Goal: Task Accomplishment & Management: Use online tool/utility

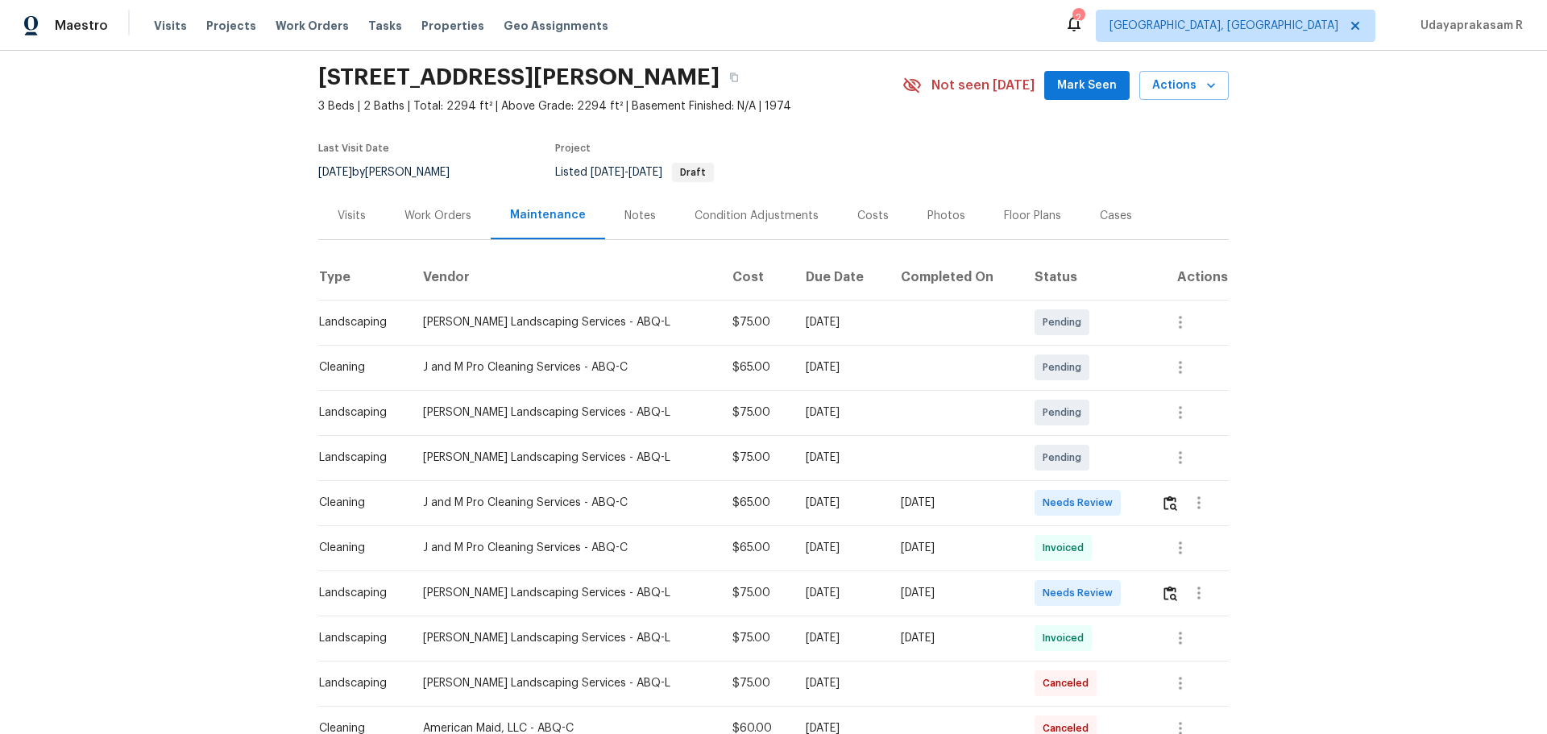
scroll to position [81, 0]
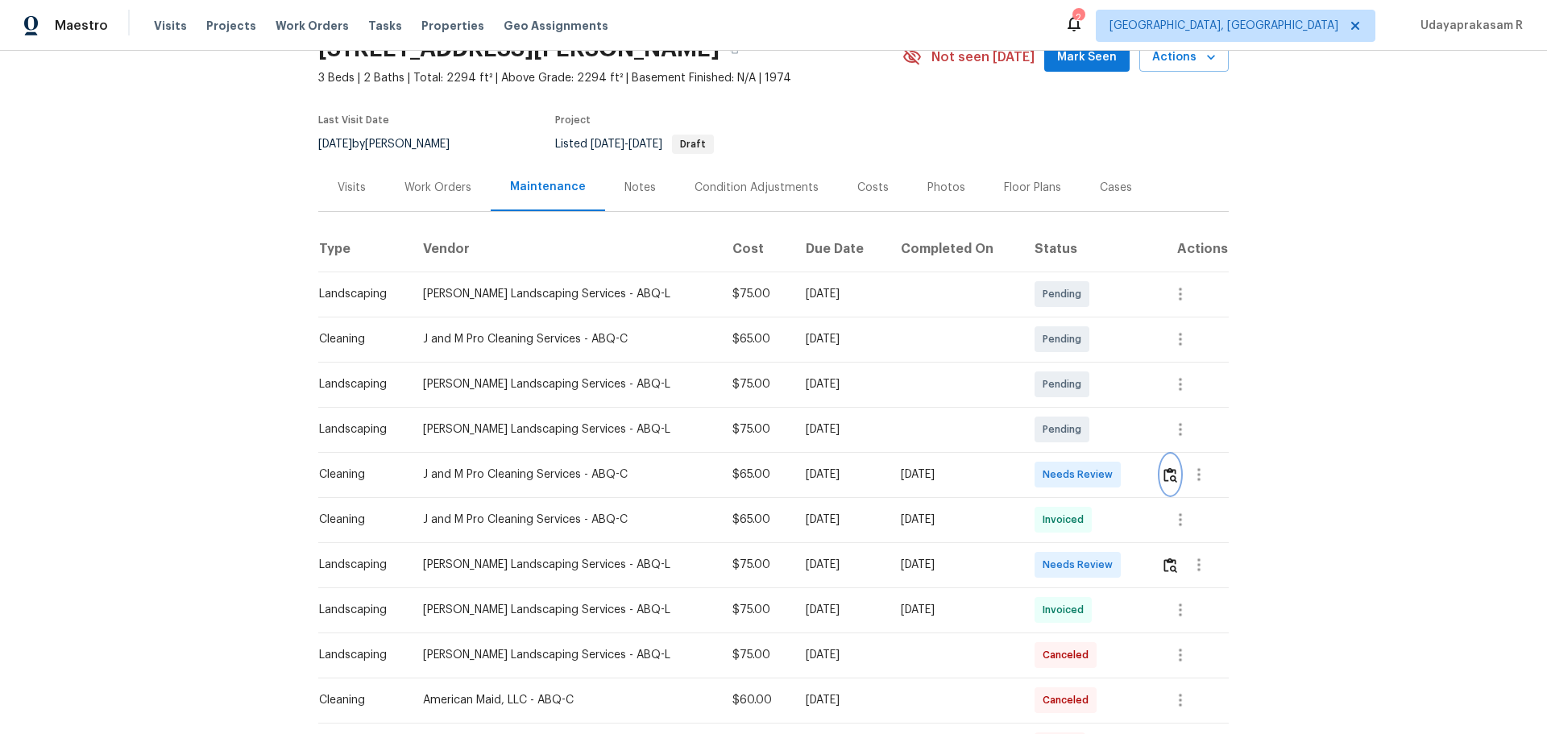
click at [1161, 474] on button "button" at bounding box center [1170, 474] width 19 height 39
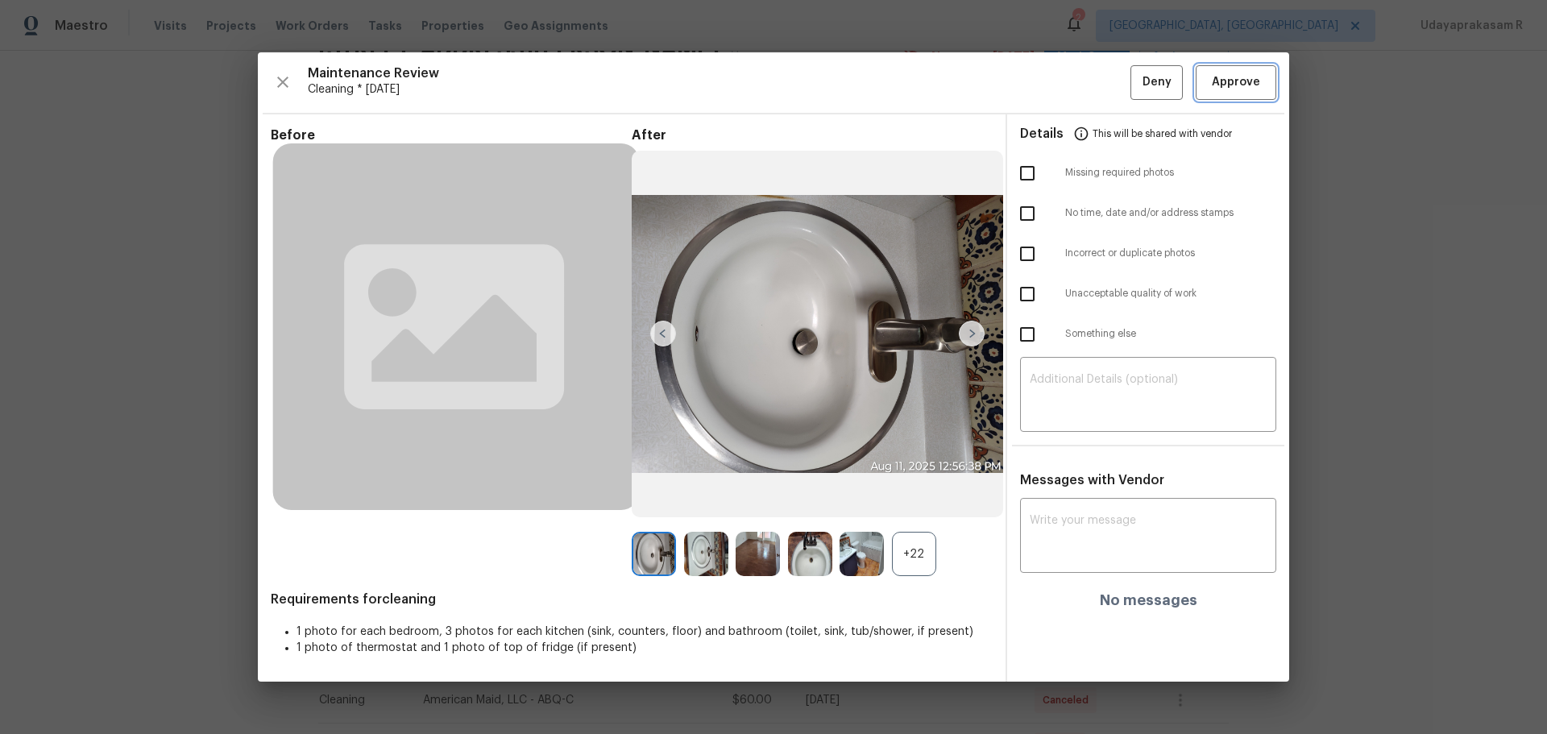
click at [1260, 94] on button "Approve" at bounding box center [1236, 82] width 81 height 35
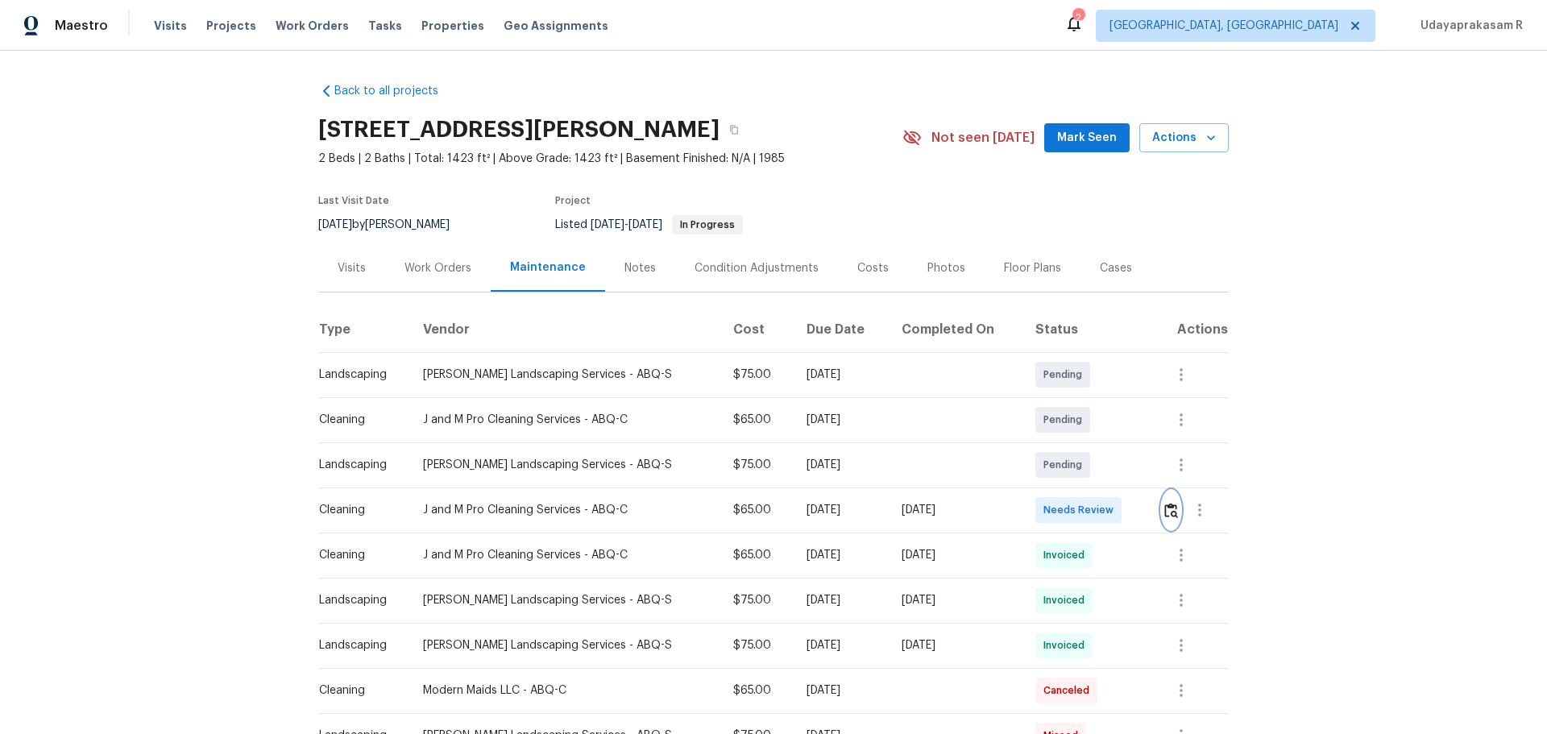
click at [1100, 482] on img "button" at bounding box center [1172, 510] width 14 height 15
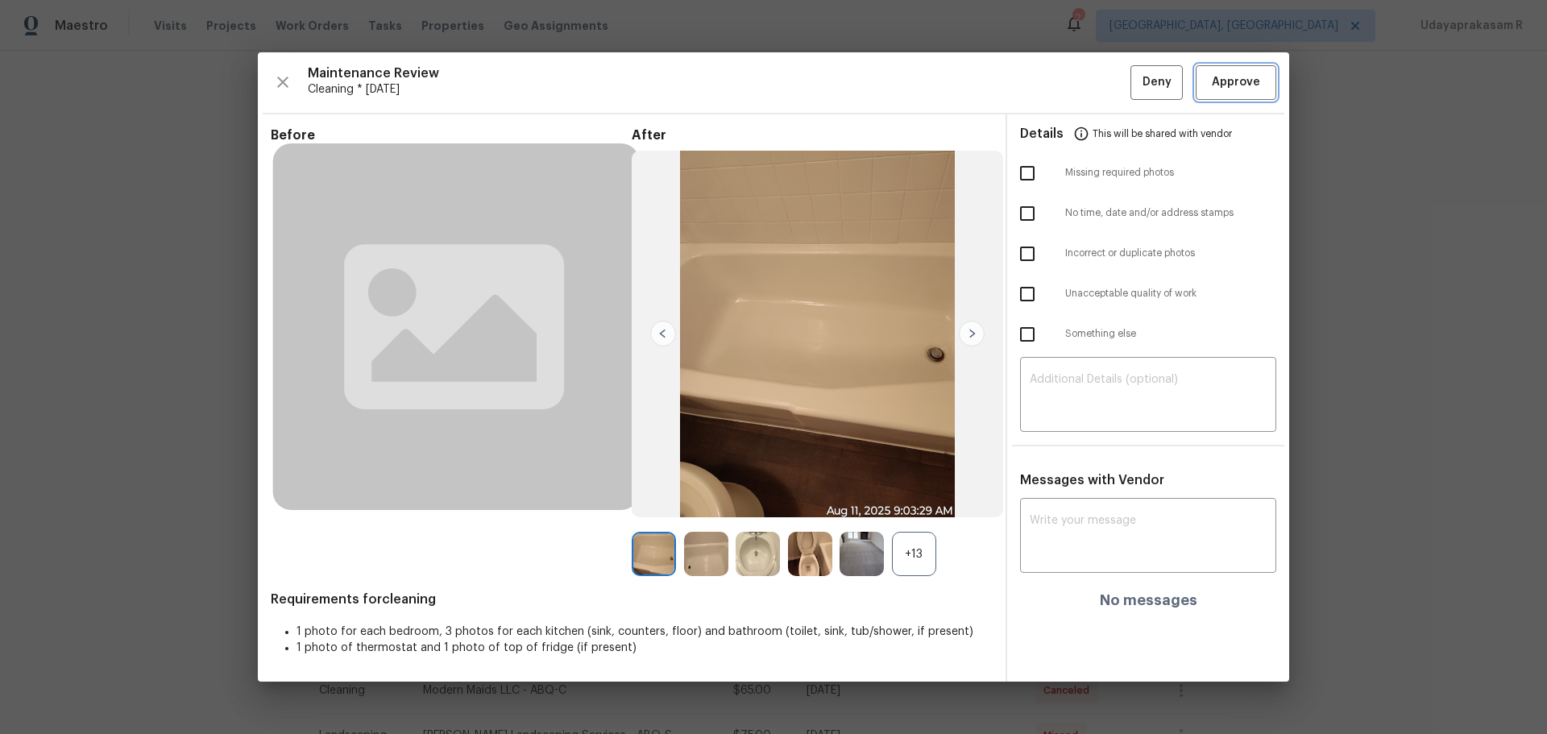
click at [1100, 89] on span "Approve" at bounding box center [1236, 83] width 48 height 20
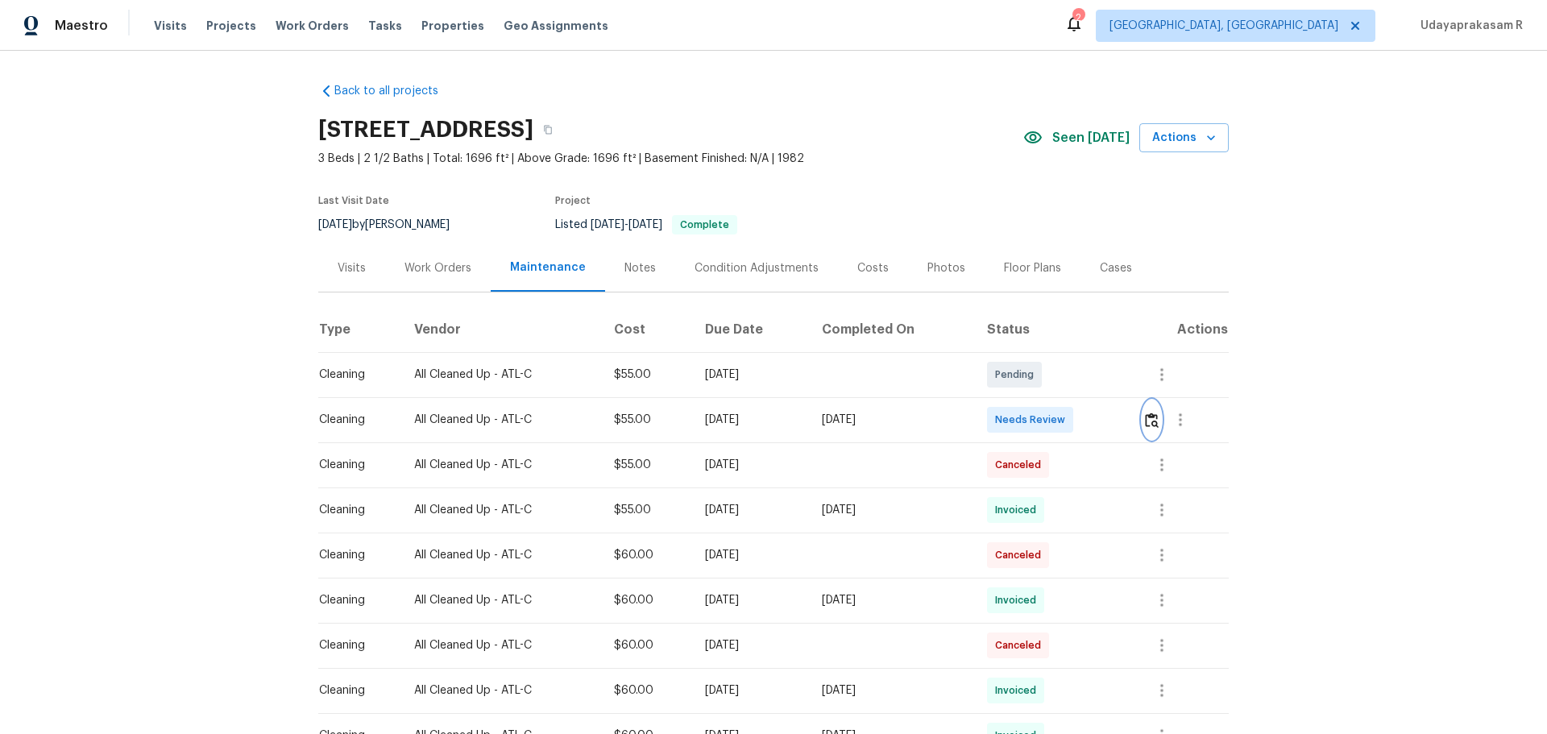
click at [1100, 421] on button "button" at bounding box center [1152, 420] width 19 height 39
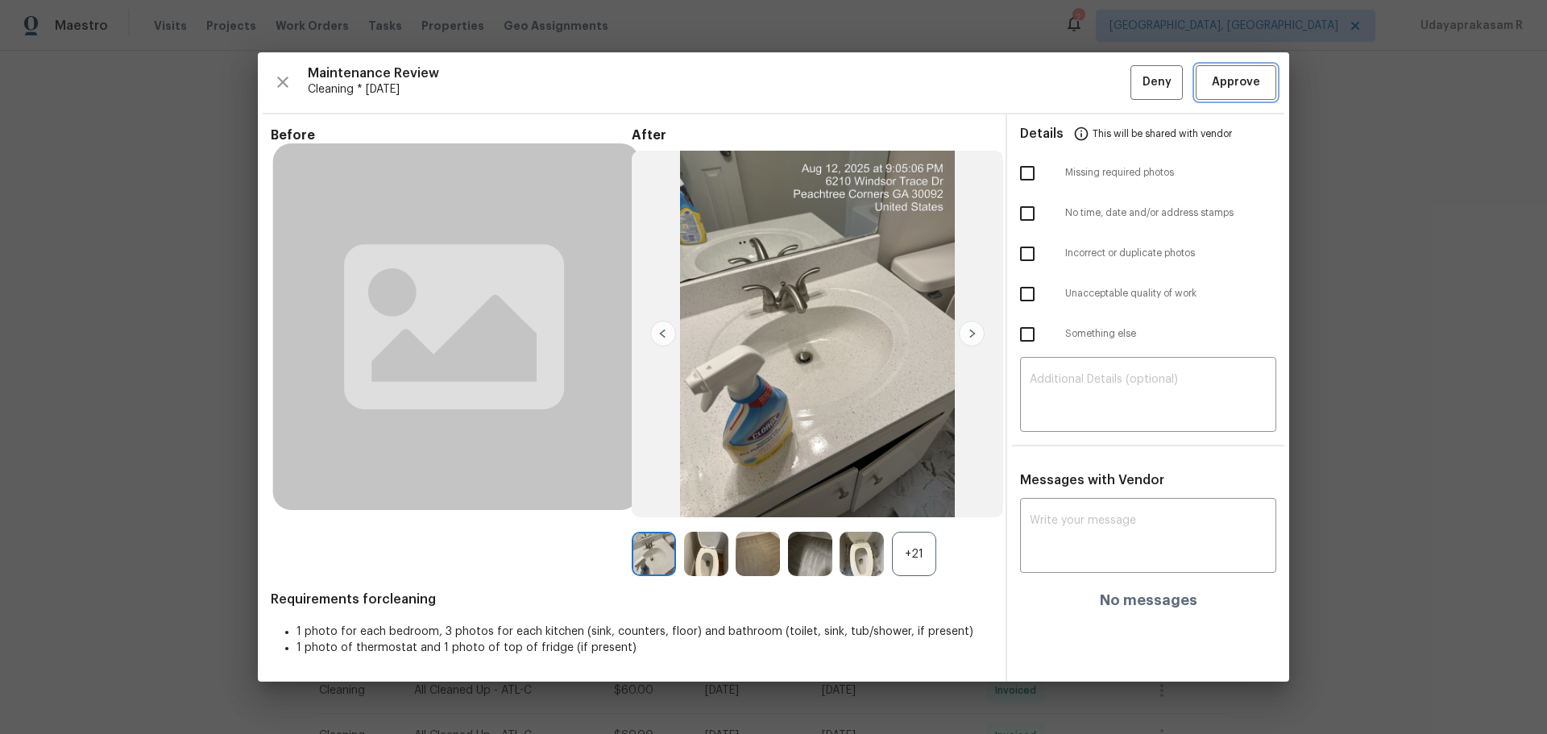
click at [1100, 85] on button "Approve" at bounding box center [1236, 82] width 81 height 35
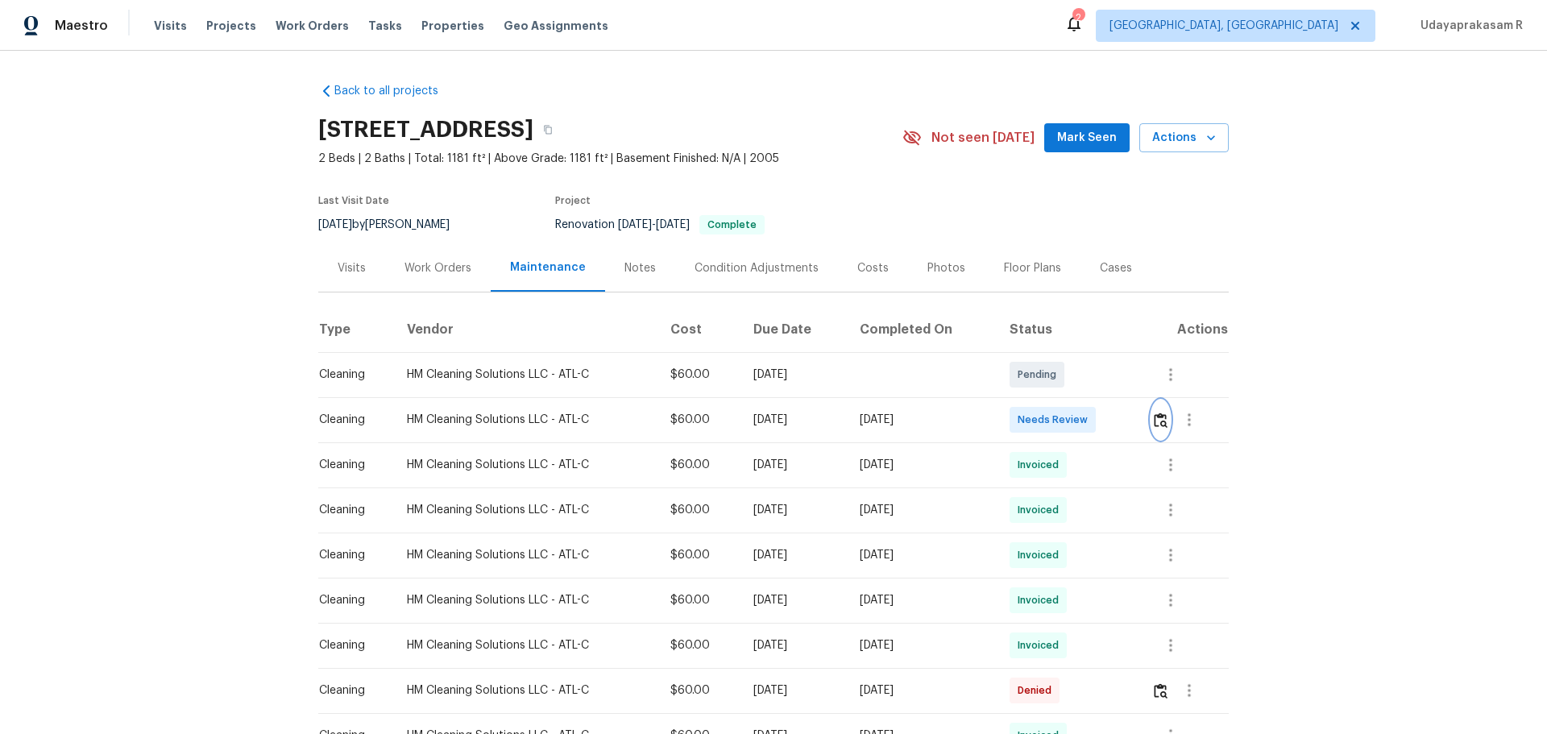
click at [1157, 423] on img "button" at bounding box center [1161, 420] width 14 height 15
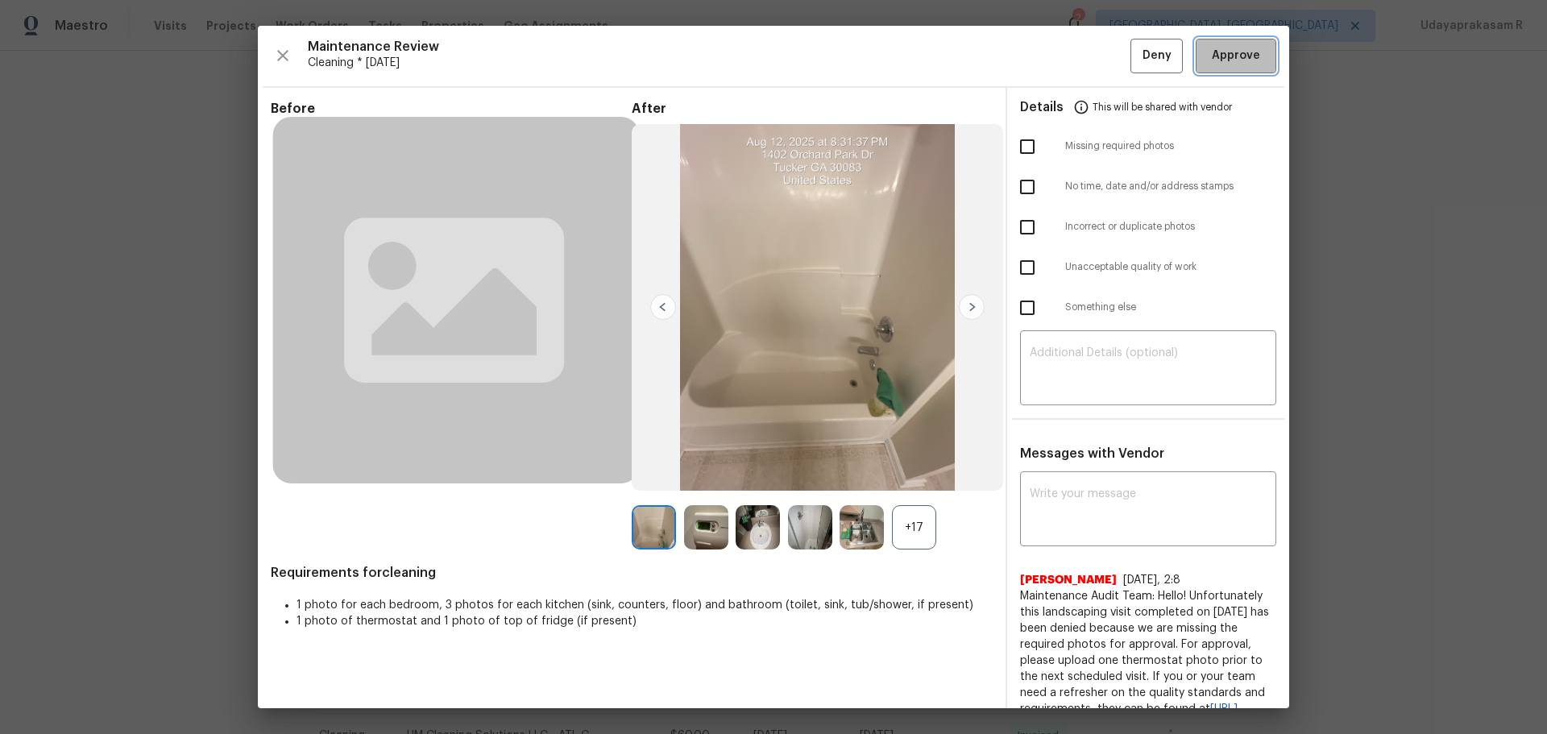
drag, startPoint x: 1211, startPoint y: 68, endPoint x: 1210, endPoint y: 82, distance: 14.6
click at [1210, 69] on button "Approve" at bounding box center [1236, 56] width 81 height 35
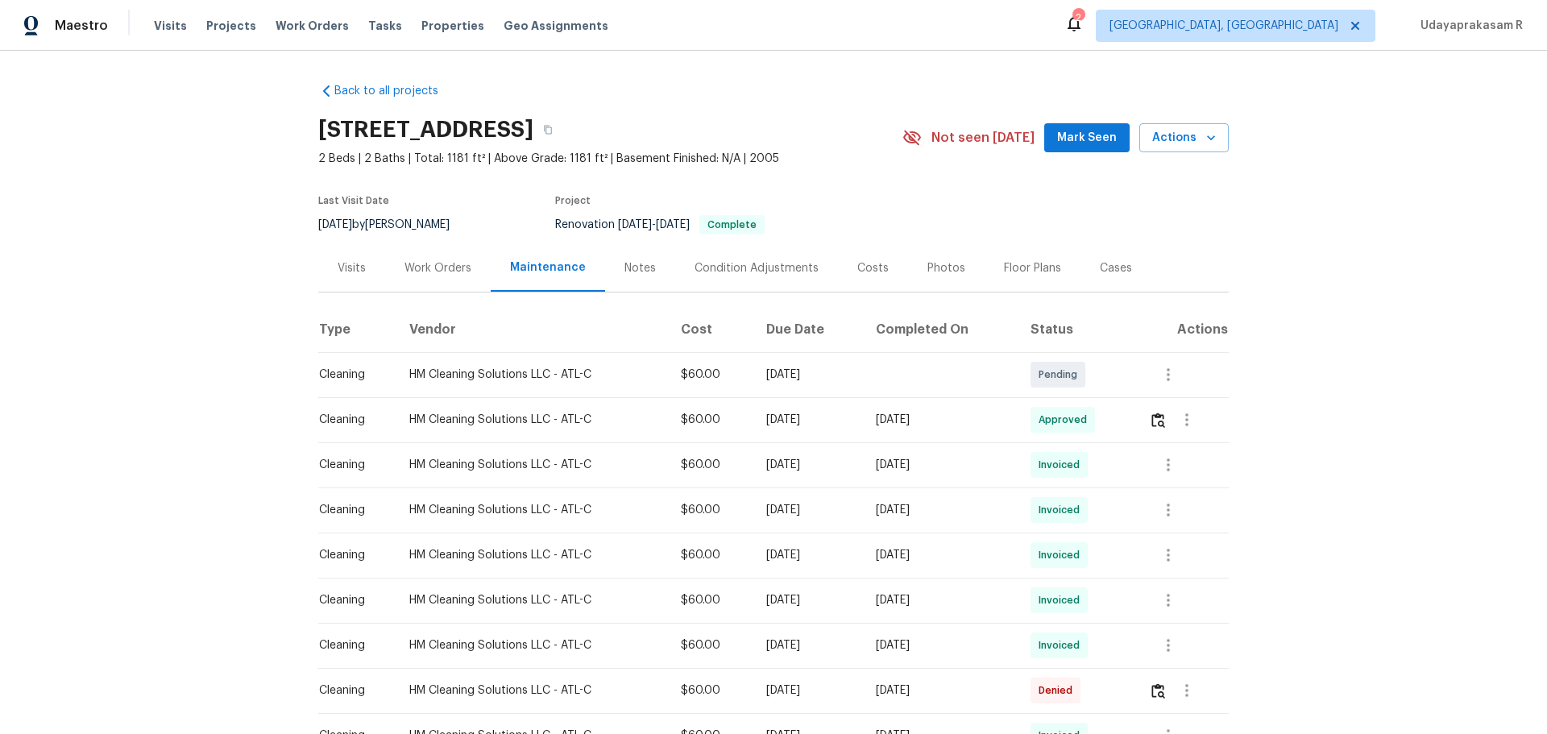
click at [1285, 206] on div "Back to all projects 1394 Orchard Park Dr, Stone Mountain, GA 30083 2 Beds | 2 …" at bounding box center [773, 392] width 1547 height 683
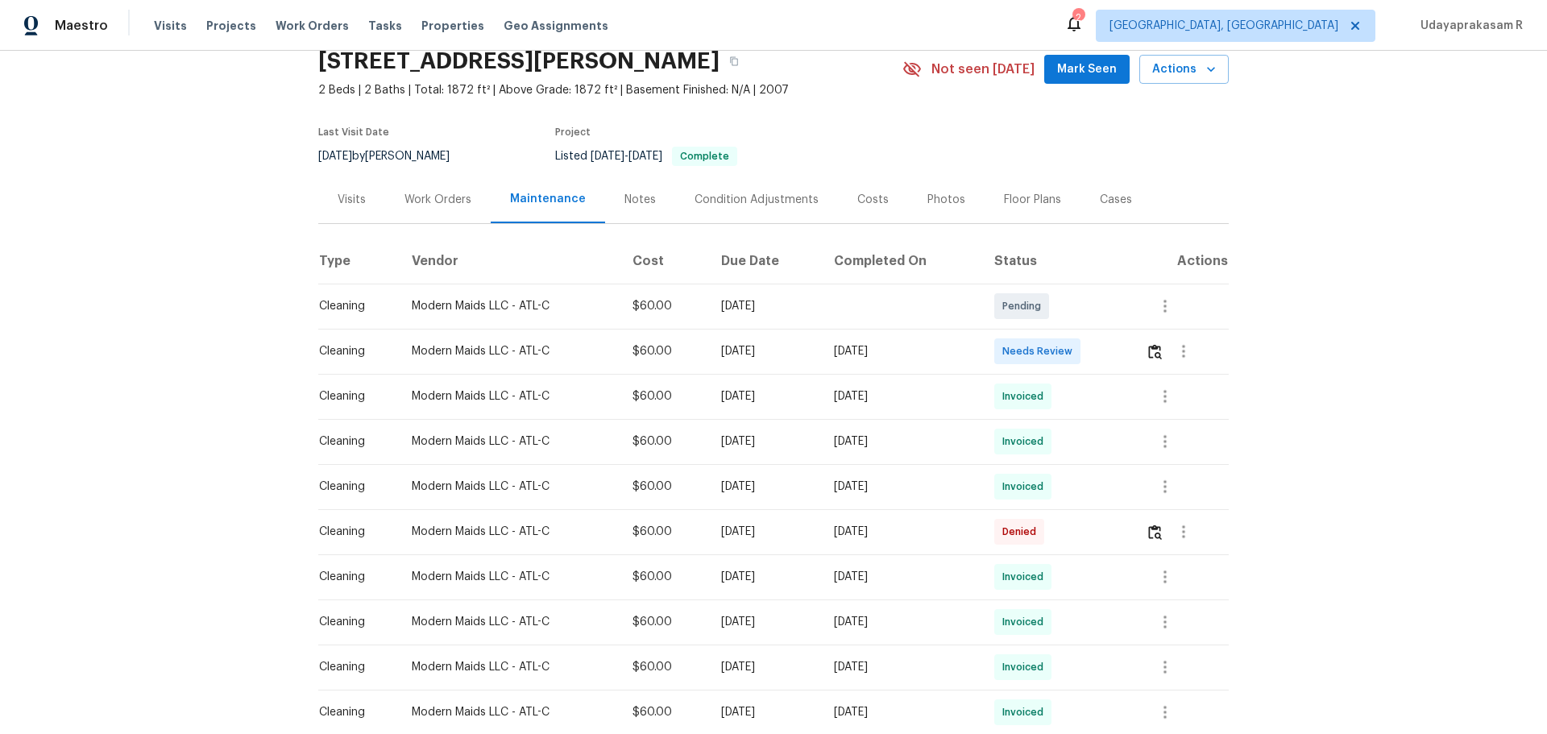
scroll to position [161, 0]
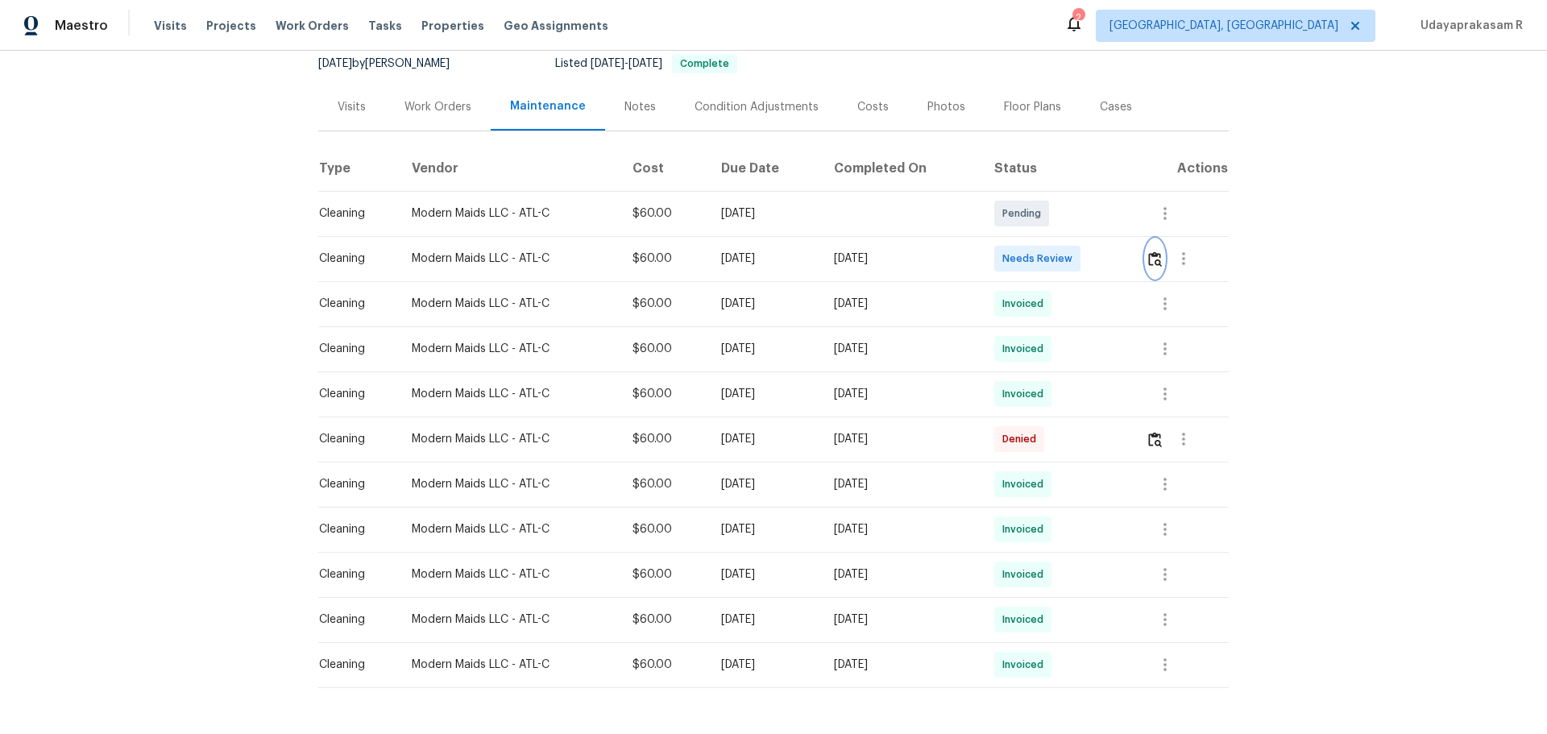
click at [1100, 261] on img "button" at bounding box center [1155, 258] width 14 height 15
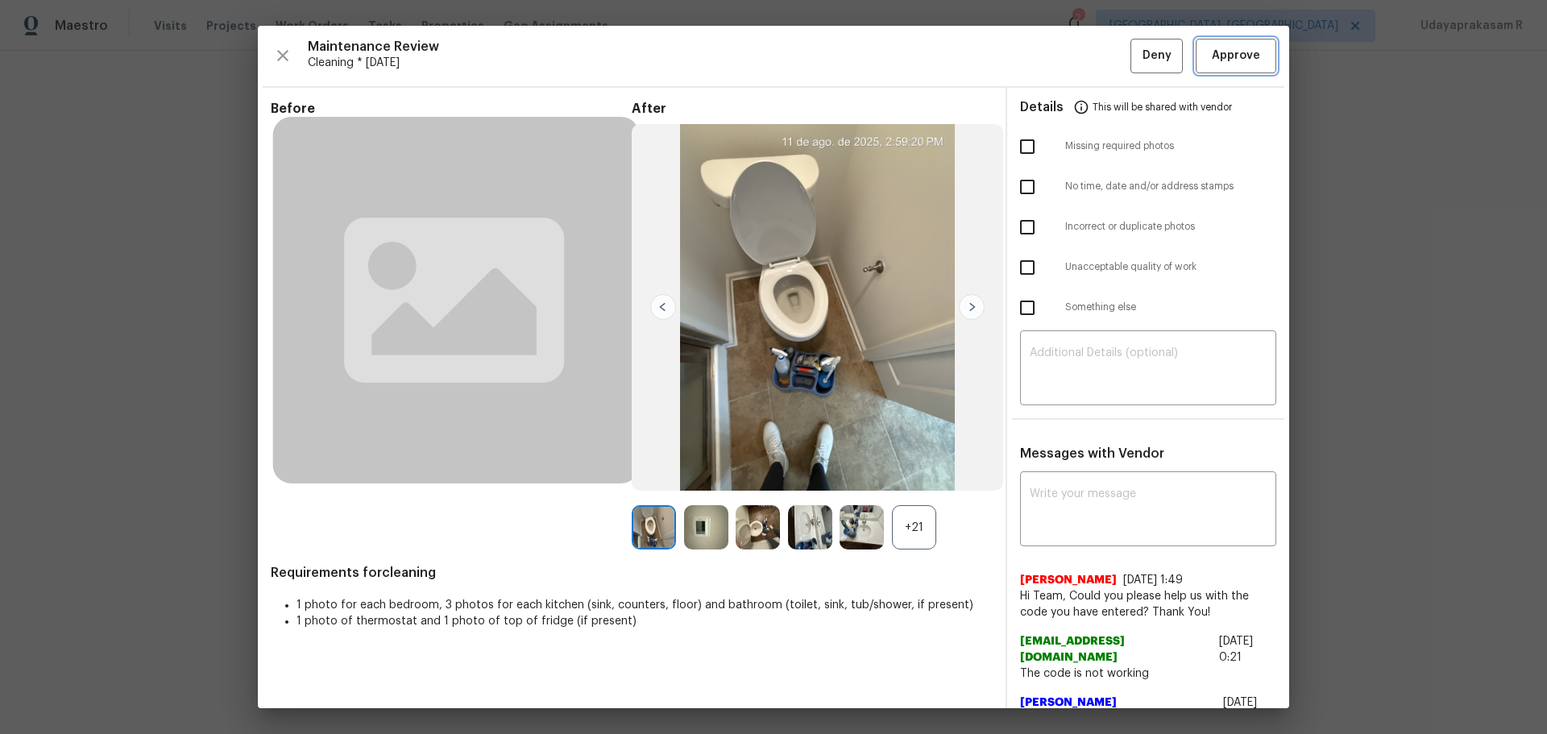
click at [1100, 54] on span "Approve" at bounding box center [1236, 56] width 48 height 20
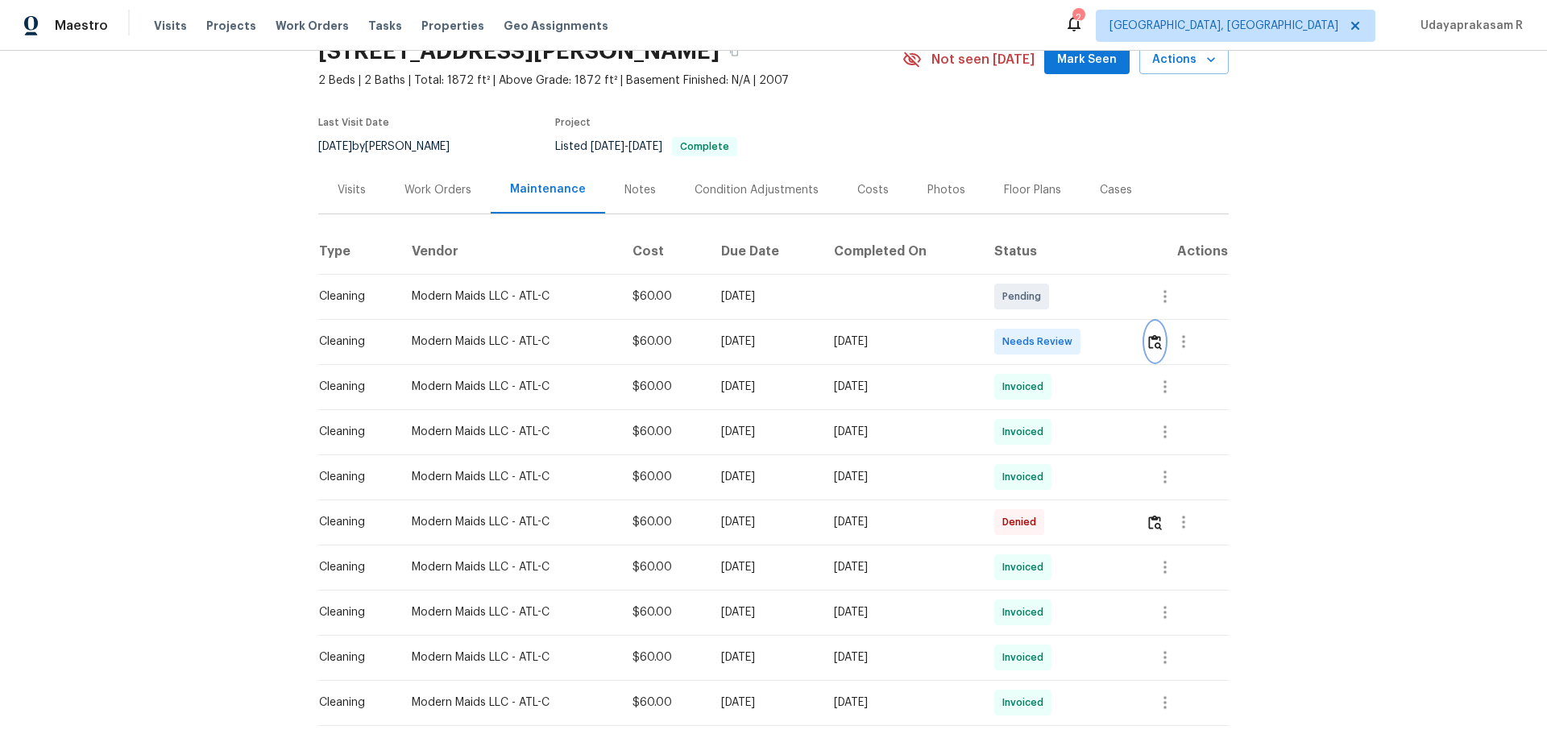
scroll to position [0, 0]
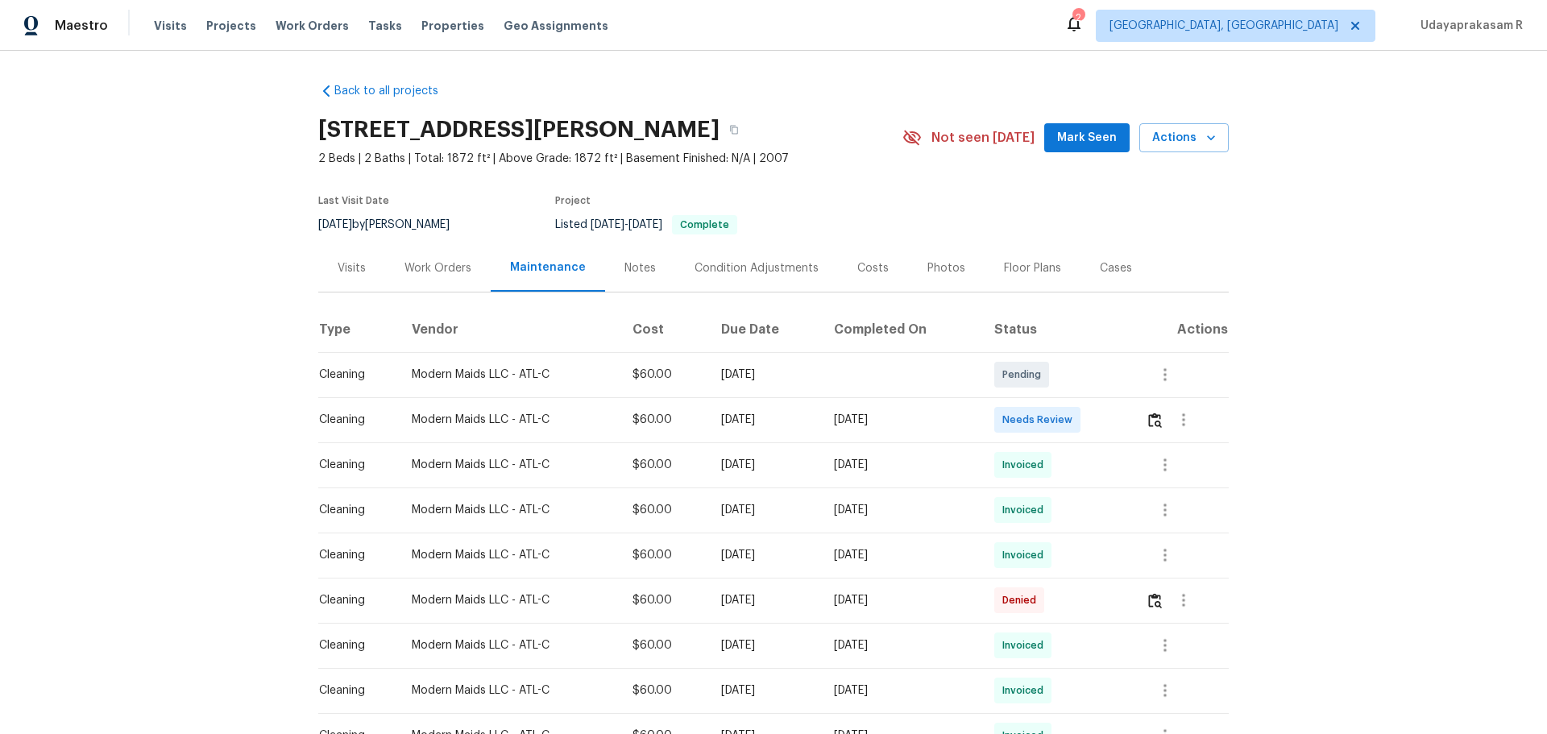
click at [128, 211] on div "Back to all projects 409 Kenley Ct, McDonough, GA 30253 2 Beds | 2 Baths | Tota…" at bounding box center [773, 392] width 1547 height 683
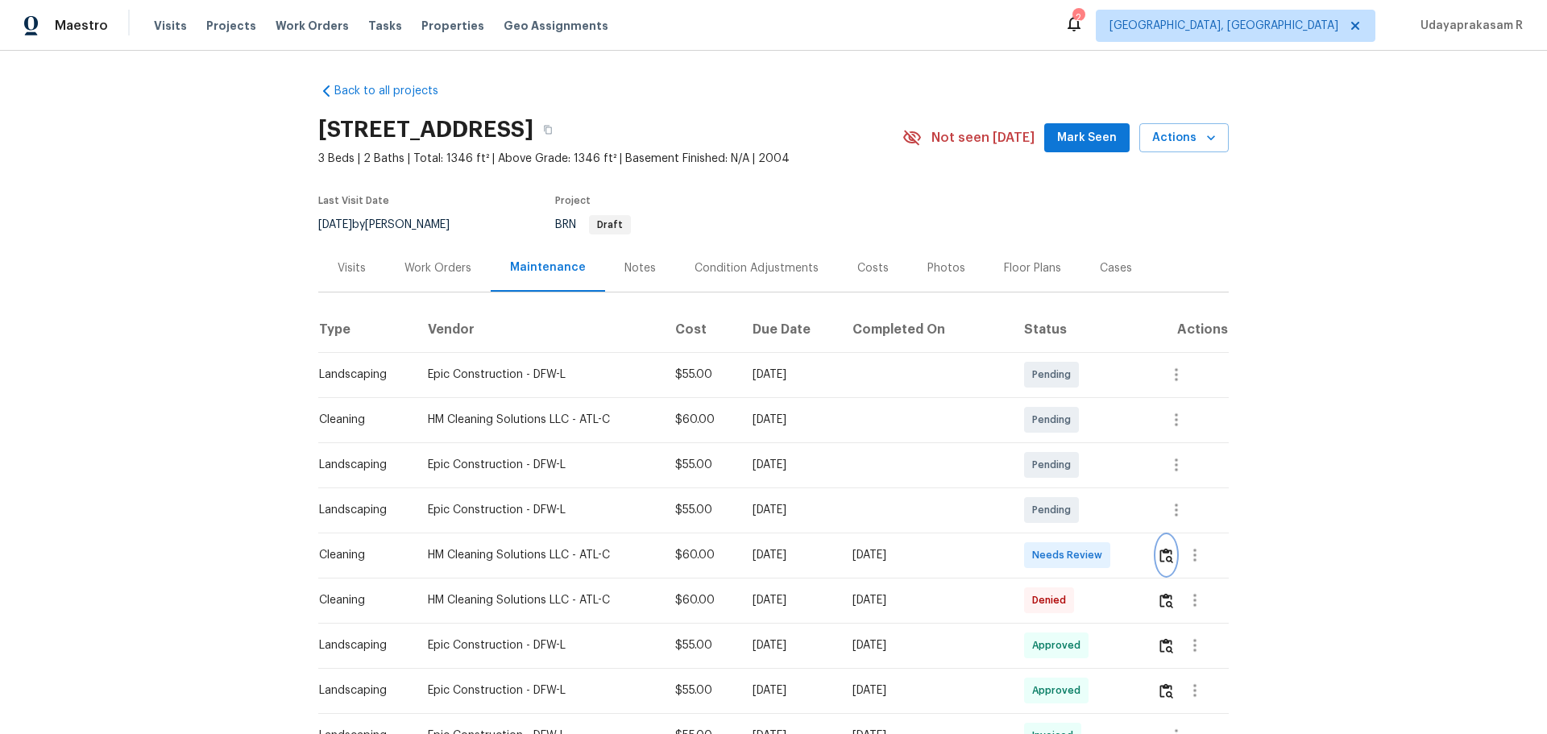
click at [1100, 482] on button "button" at bounding box center [1166, 555] width 19 height 39
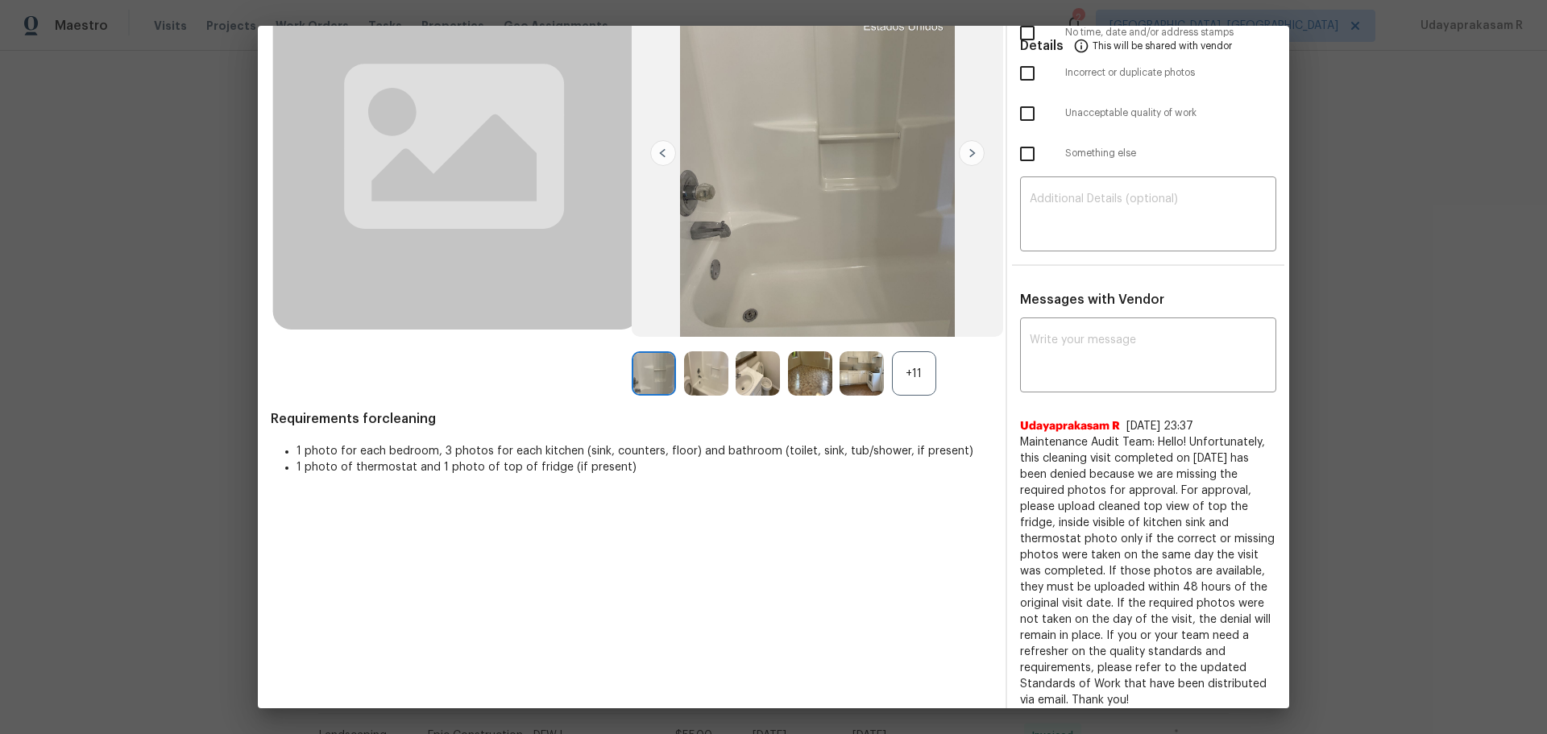
scroll to position [161, 0]
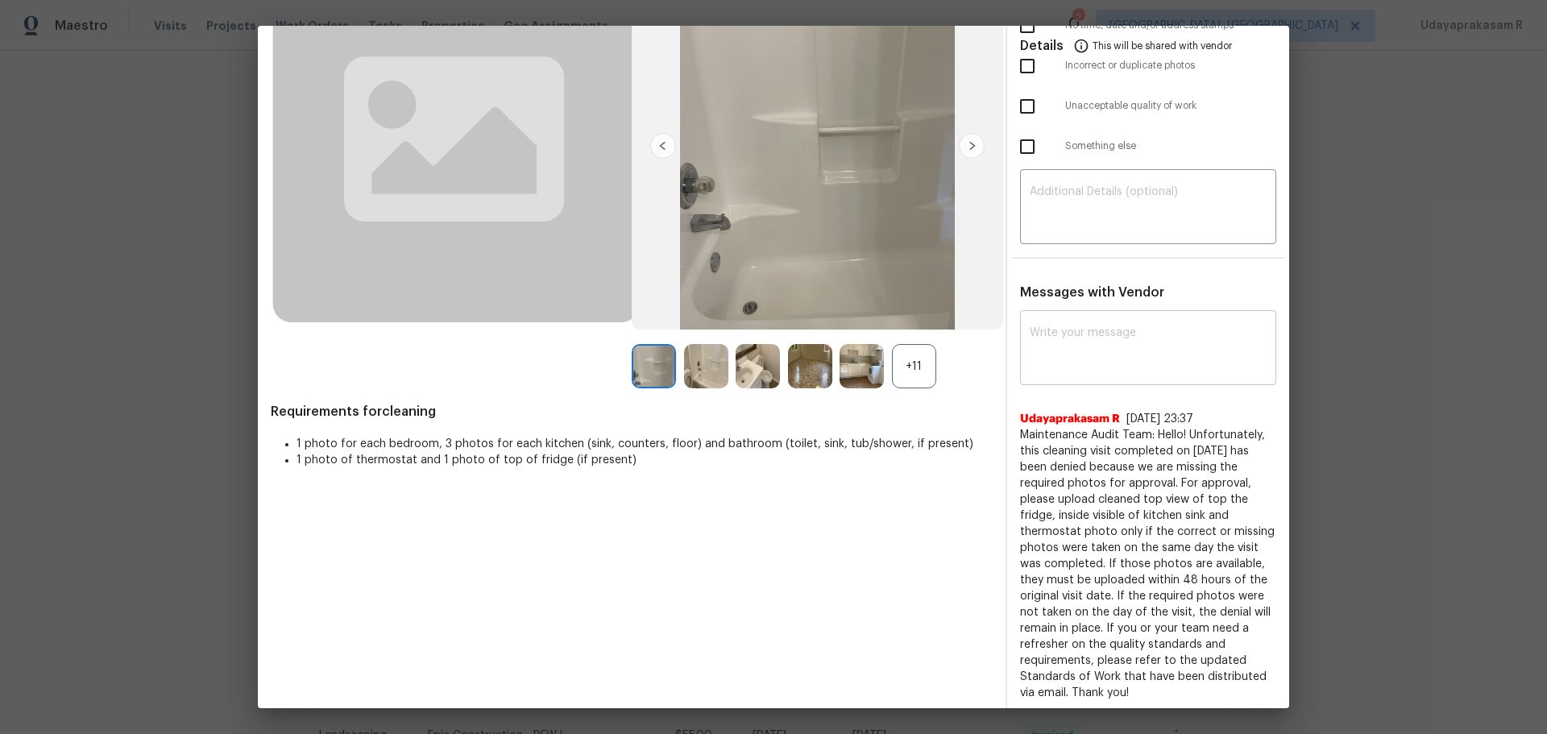
click at [1035, 330] on textarea at bounding box center [1148, 349] width 237 height 45
paste textarea "Maintenance Audit Team: Hello! After further review, the visit ([DATE]) has bee…"
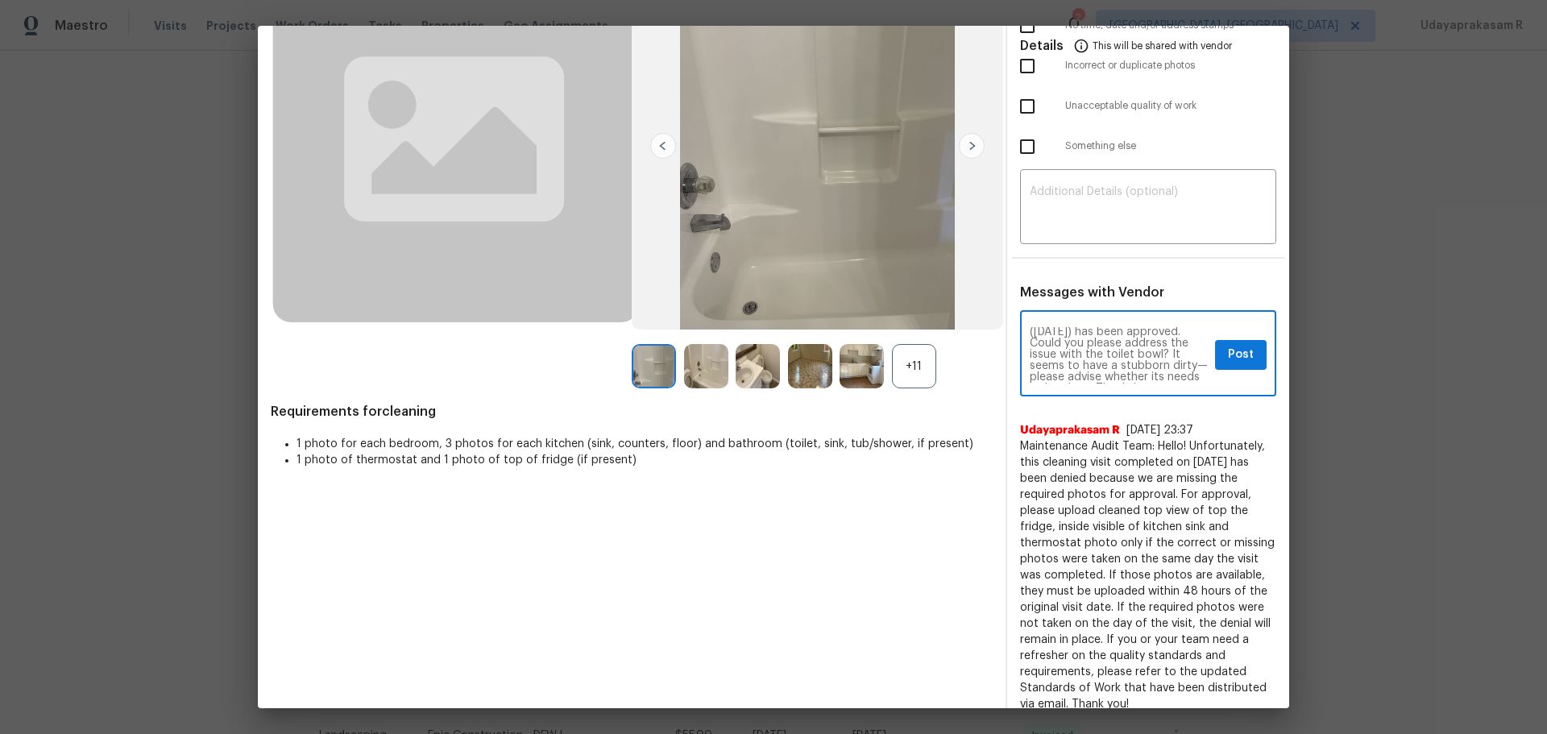
scroll to position [45, 0]
drag, startPoint x: 1094, startPoint y: 355, endPoint x: 1092, endPoint y: 407, distance: 52.4
click at [1096, 355] on textarea "Maintenance Audit Team: Hello! After further review, the visit ([DATE]) has bee…" at bounding box center [1119, 355] width 179 height 56
click at [1074, 343] on textarea "Maintenance Audit Team: Hello! After further review, the visit ([DATE]) has bee…" at bounding box center [1119, 355] width 179 height 56
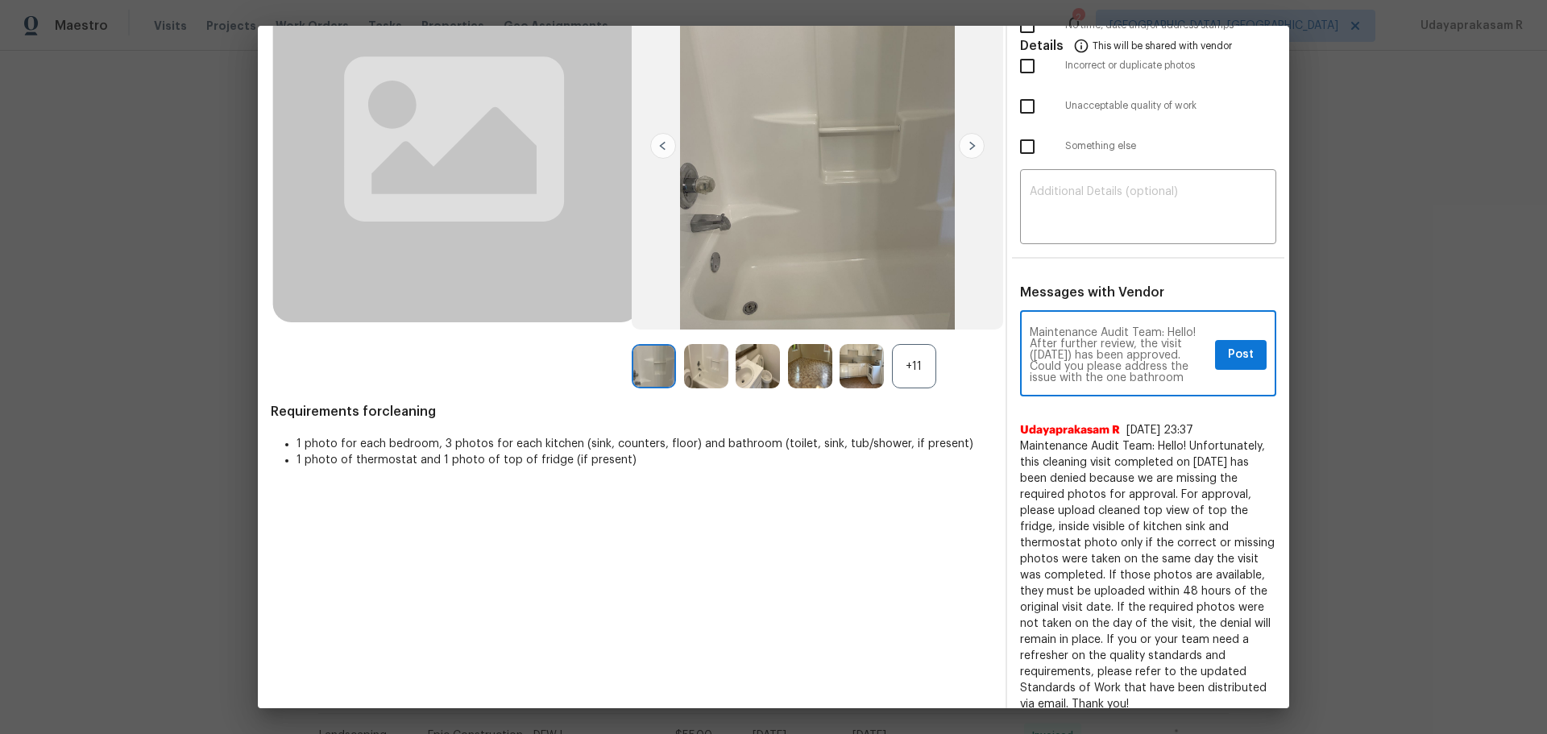
drag, startPoint x: 1115, startPoint y: 355, endPoint x: 1047, endPoint y: 351, distance: 67.8
click at [1047, 351] on textarea "Maintenance Audit Team: Hello! After further review, the visit (07/04/2025) has…" at bounding box center [1119, 355] width 179 height 56
type textarea "Maintenance Audit Team: Hello! After further review, the visit has been approve…"
click at [1100, 359] on span "Post" at bounding box center [1241, 355] width 26 height 20
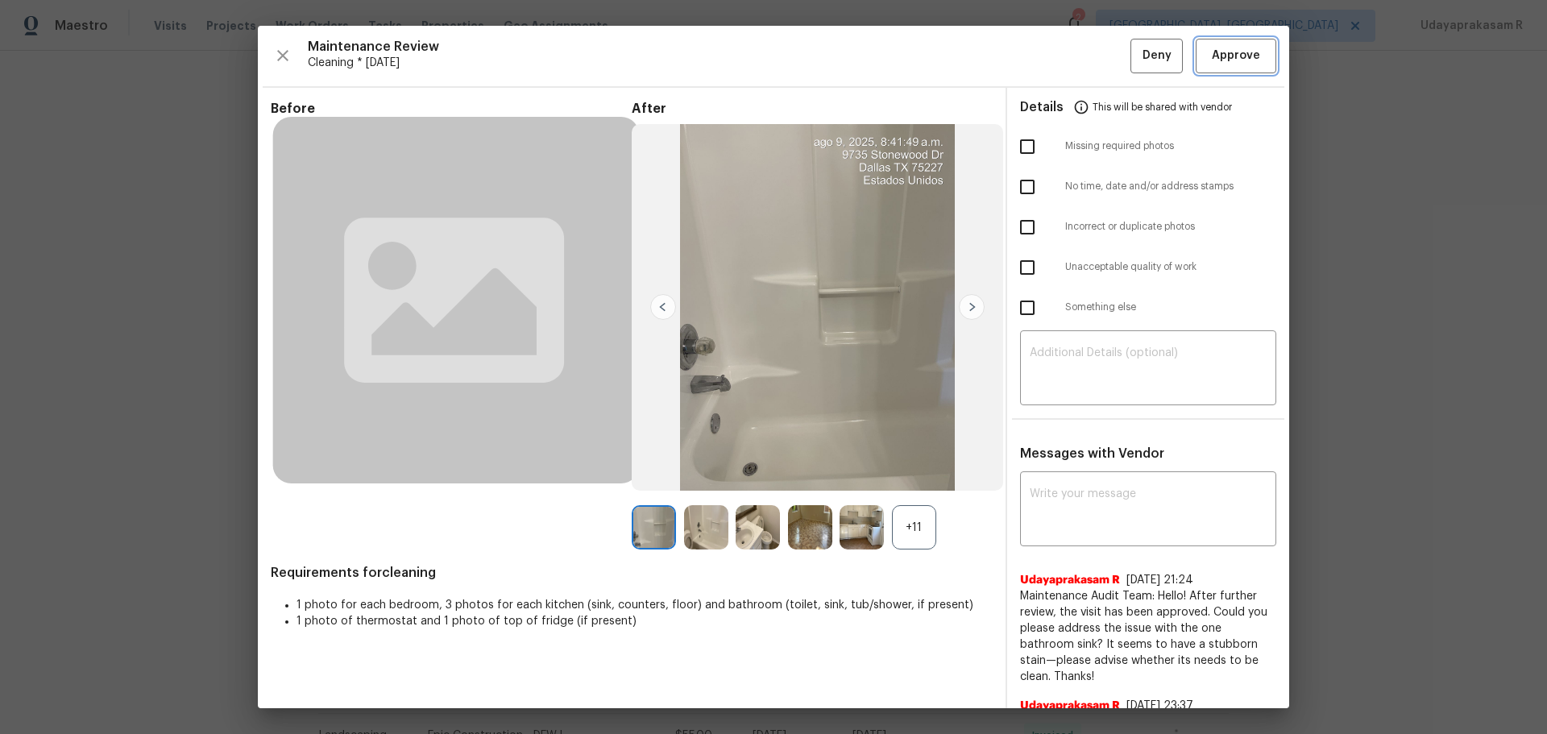
click at [1100, 55] on span "Approve" at bounding box center [1236, 56] width 48 height 20
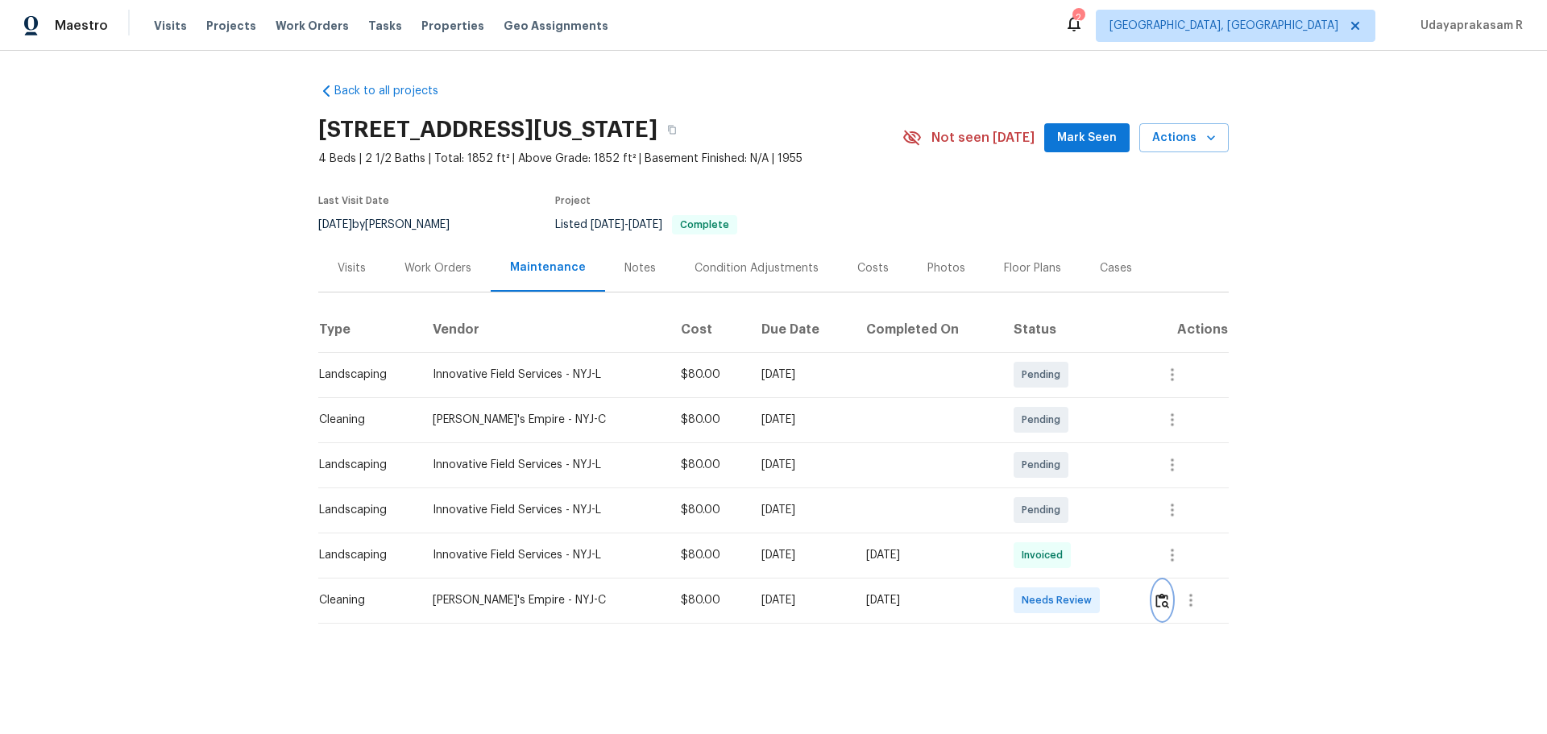
click at [1100, 482] on img "button" at bounding box center [1163, 600] width 14 height 15
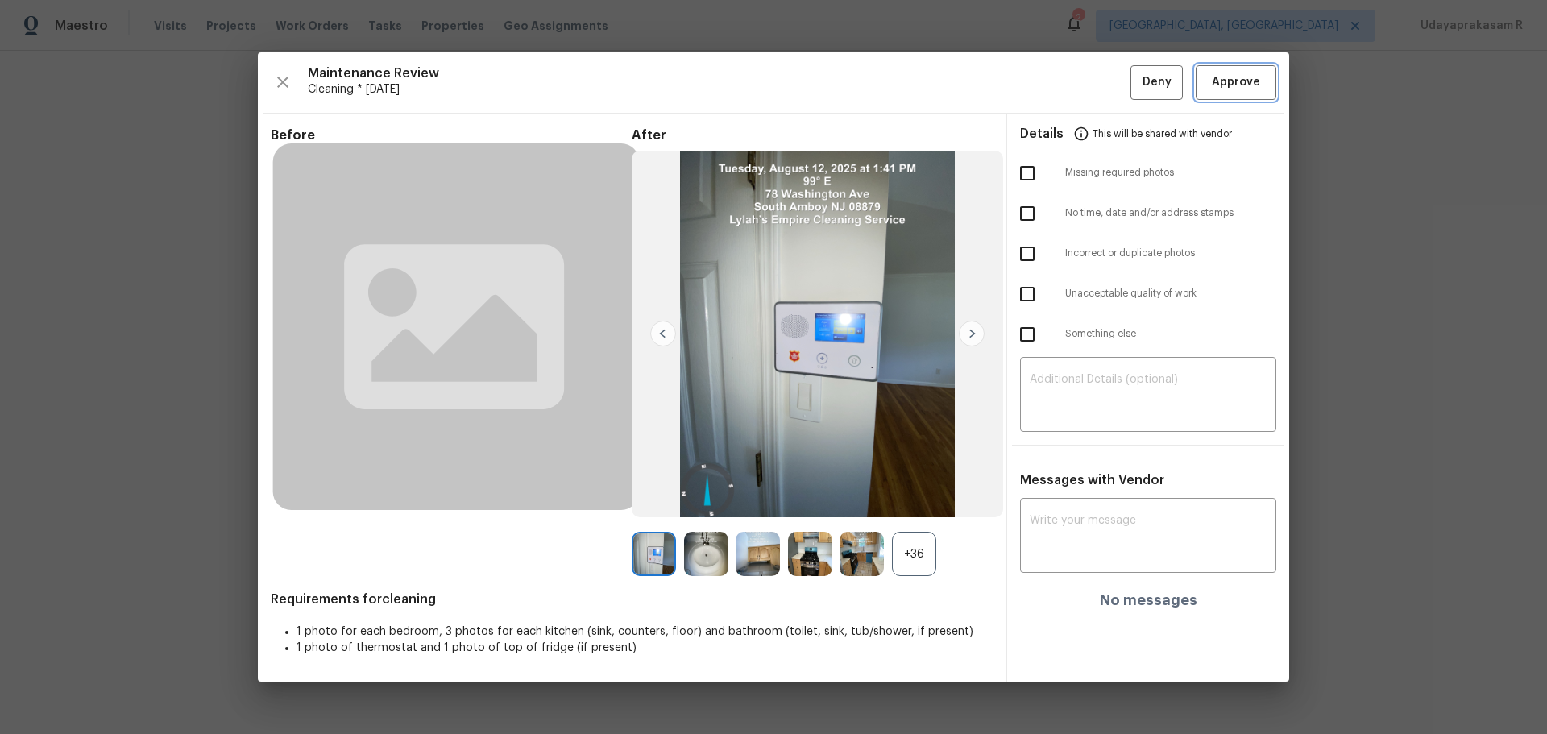
click at [1100, 94] on button "Approve" at bounding box center [1236, 82] width 81 height 35
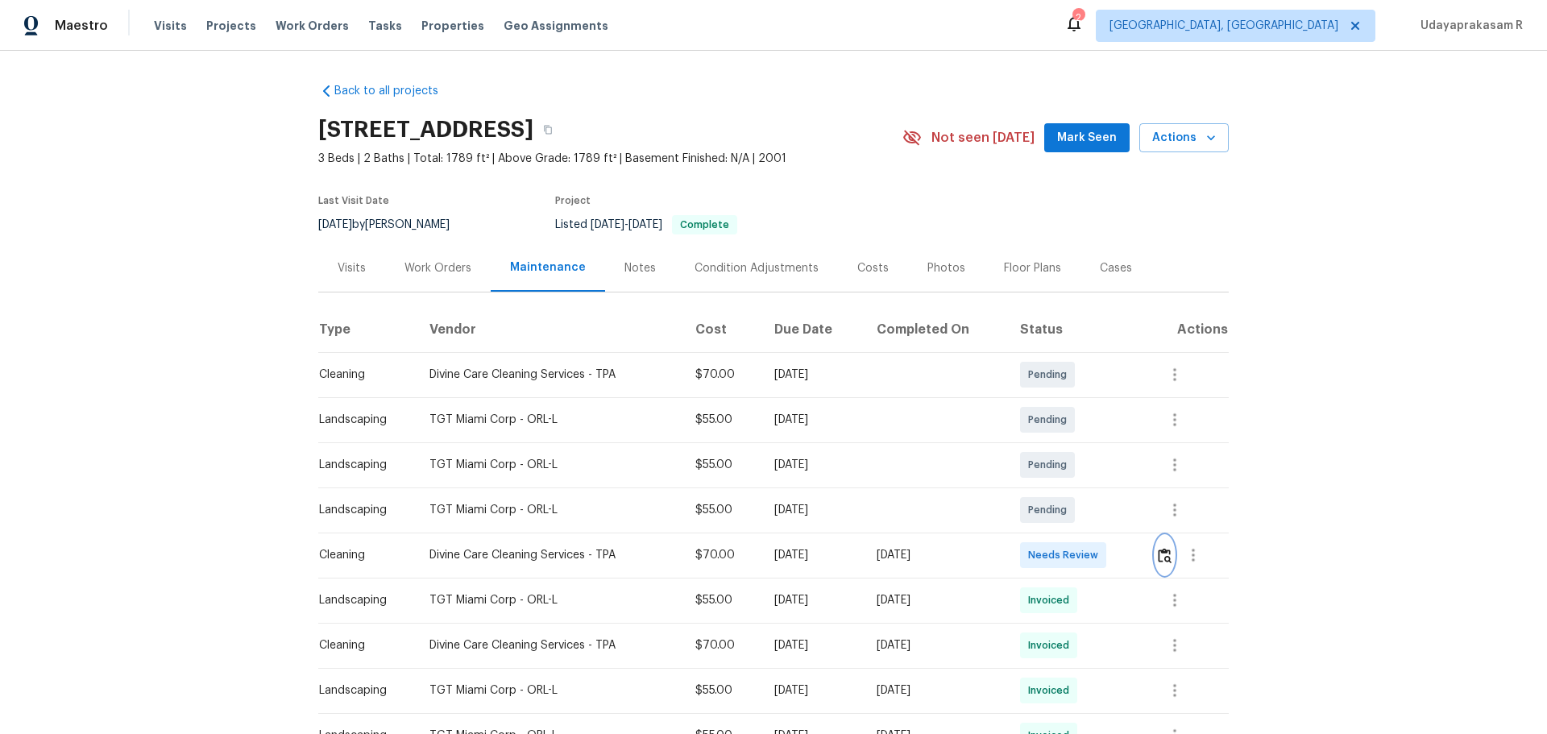
click at [1100, 482] on img "button" at bounding box center [1165, 555] width 14 height 15
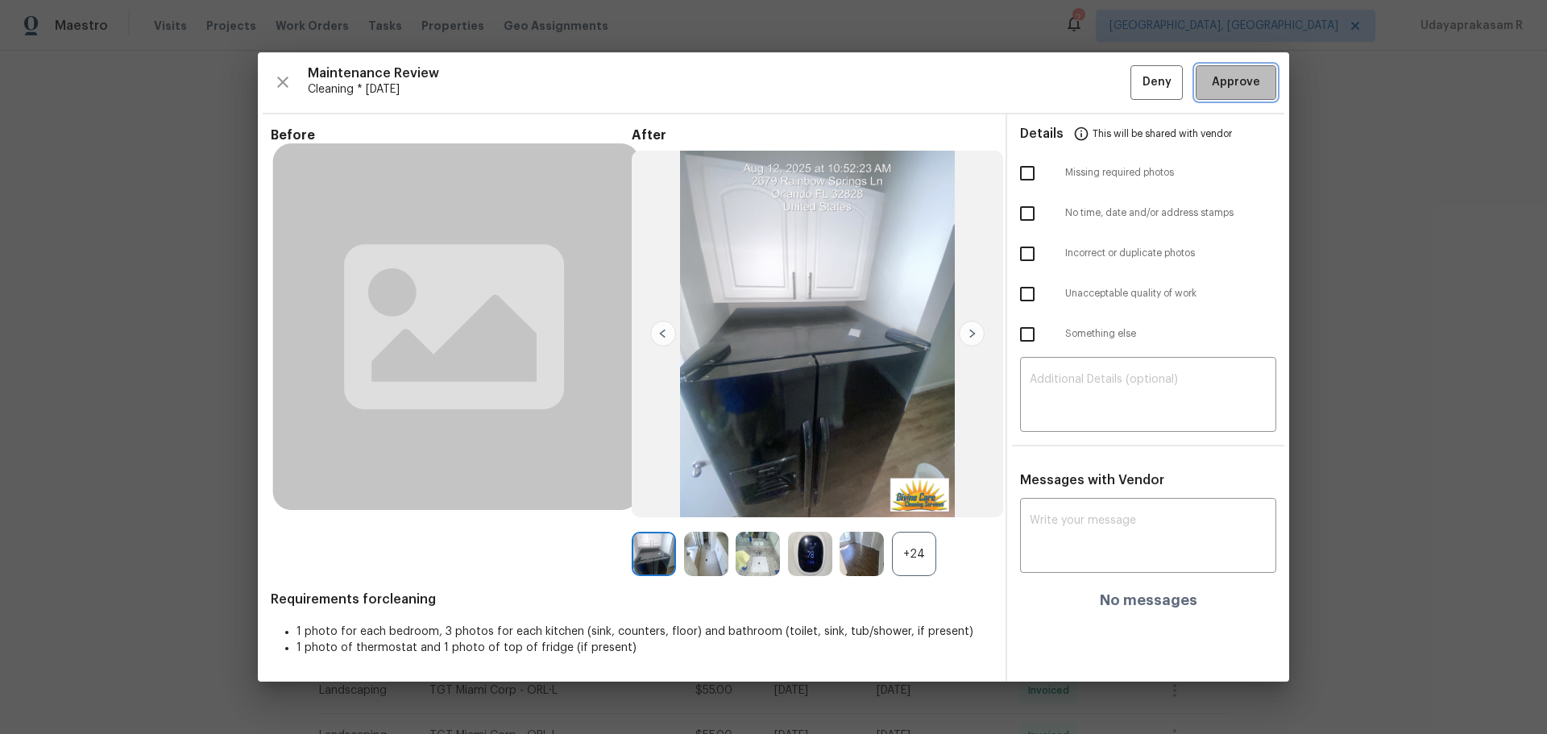
click at [1100, 86] on span "Approve" at bounding box center [1236, 83] width 48 height 20
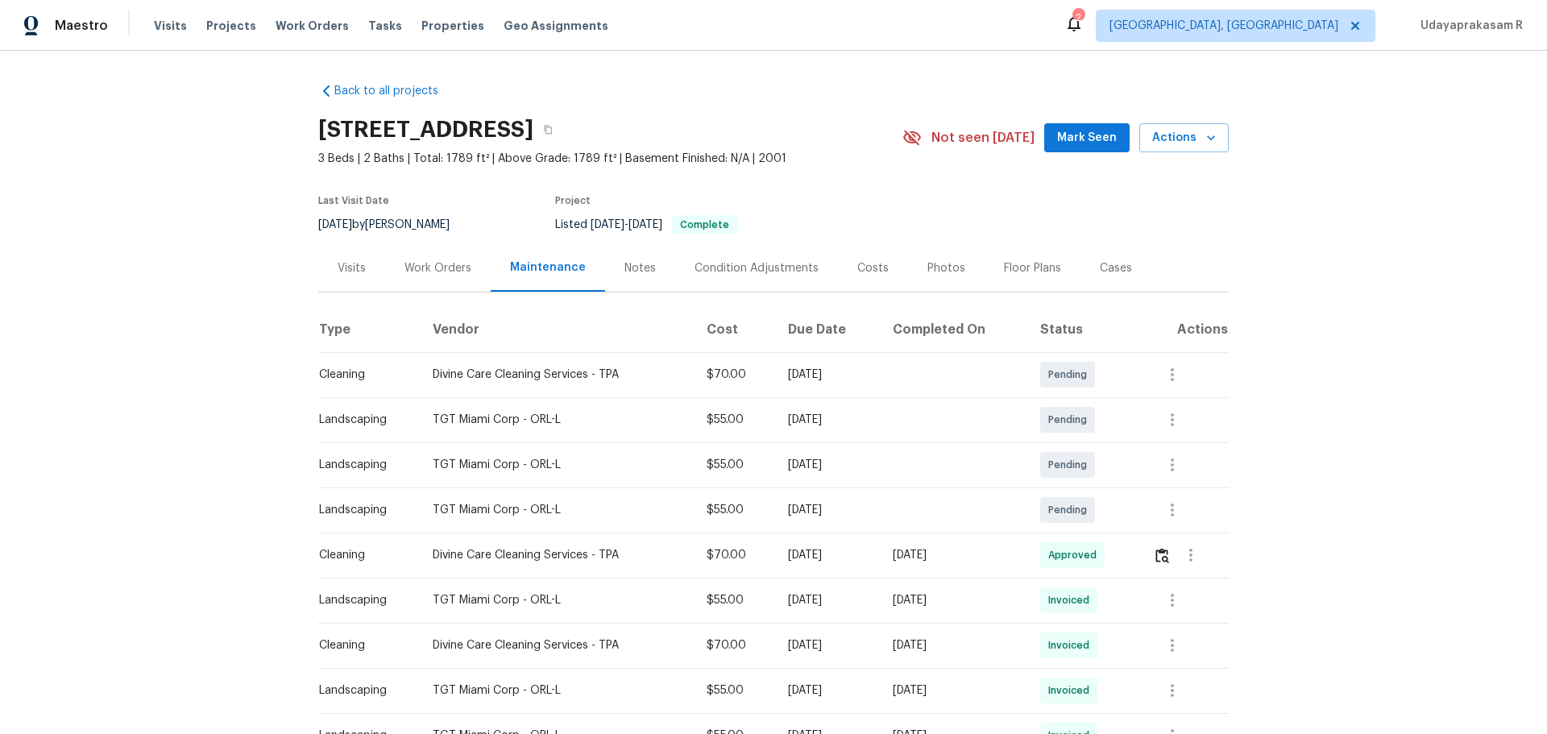
click at [1100, 240] on div "Back to all projects 2679 Rainbow Springs Ln, Orlando, FL 32828 3 Beds | 2 Bath…" at bounding box center [773, 392] width 1547 height 683
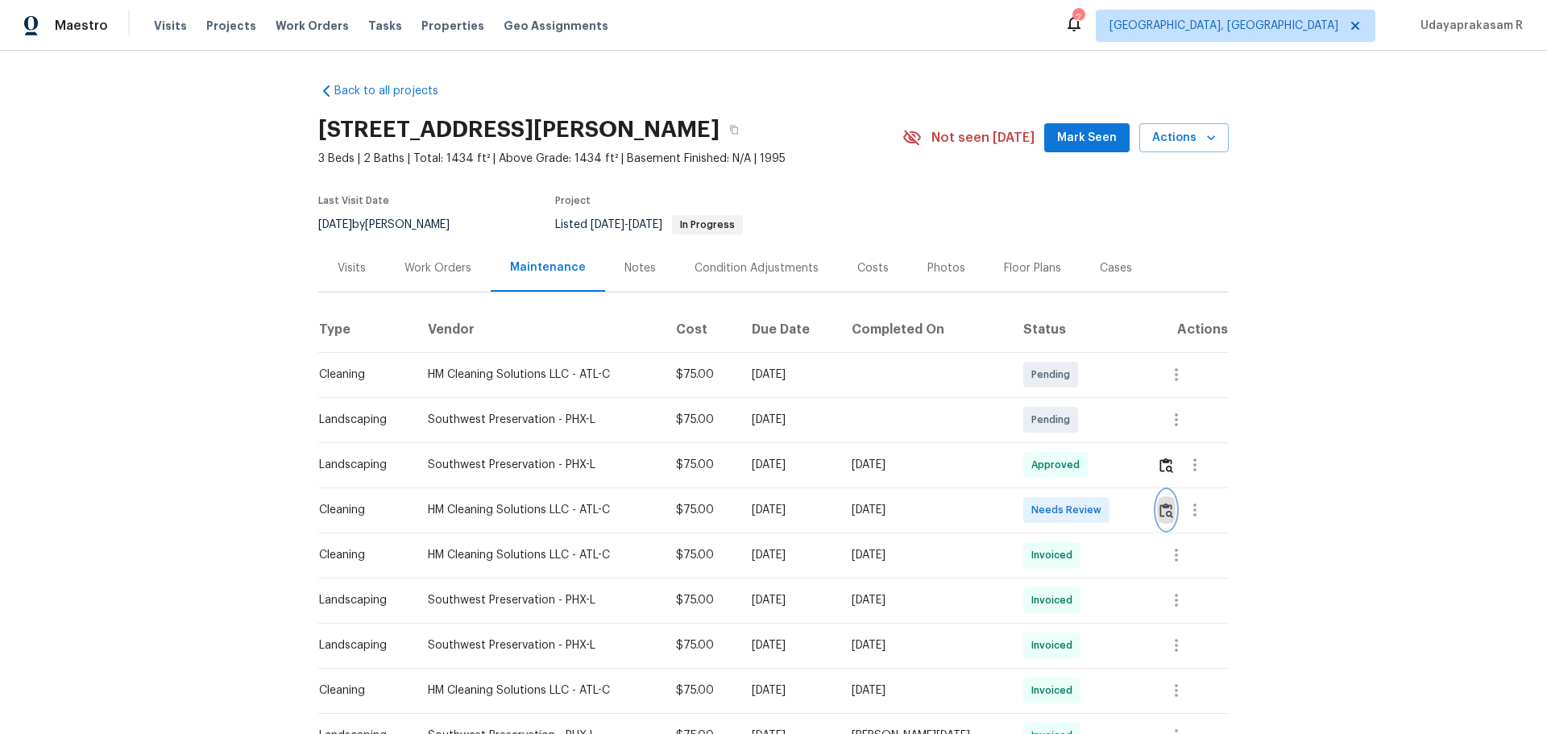
click at [1165, 525] on button "button" at bounding box center [1166, 510] width 19 height 39
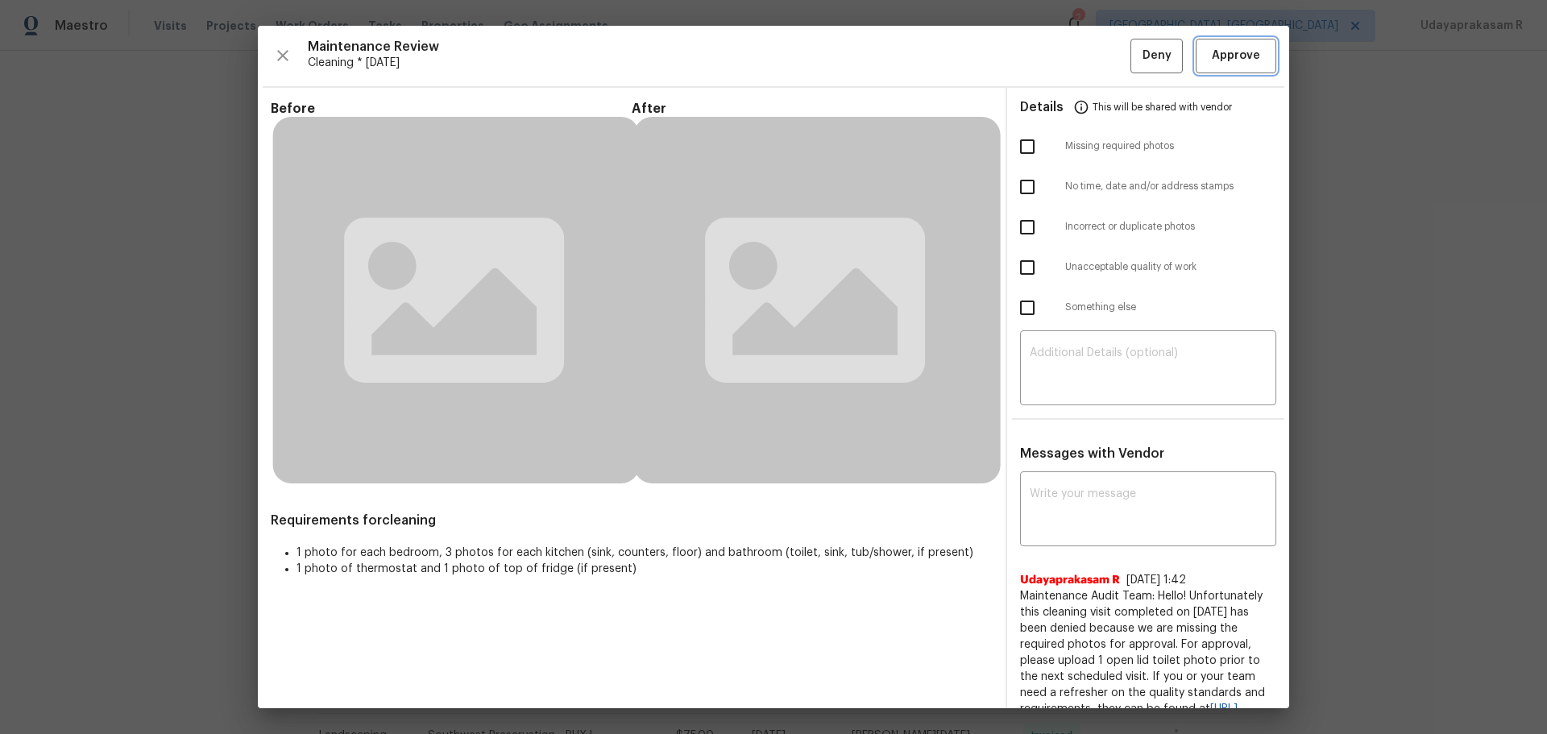
click at [1232, 56] on span "Approve" at bounding box center [1236, 56] width 48 height 20
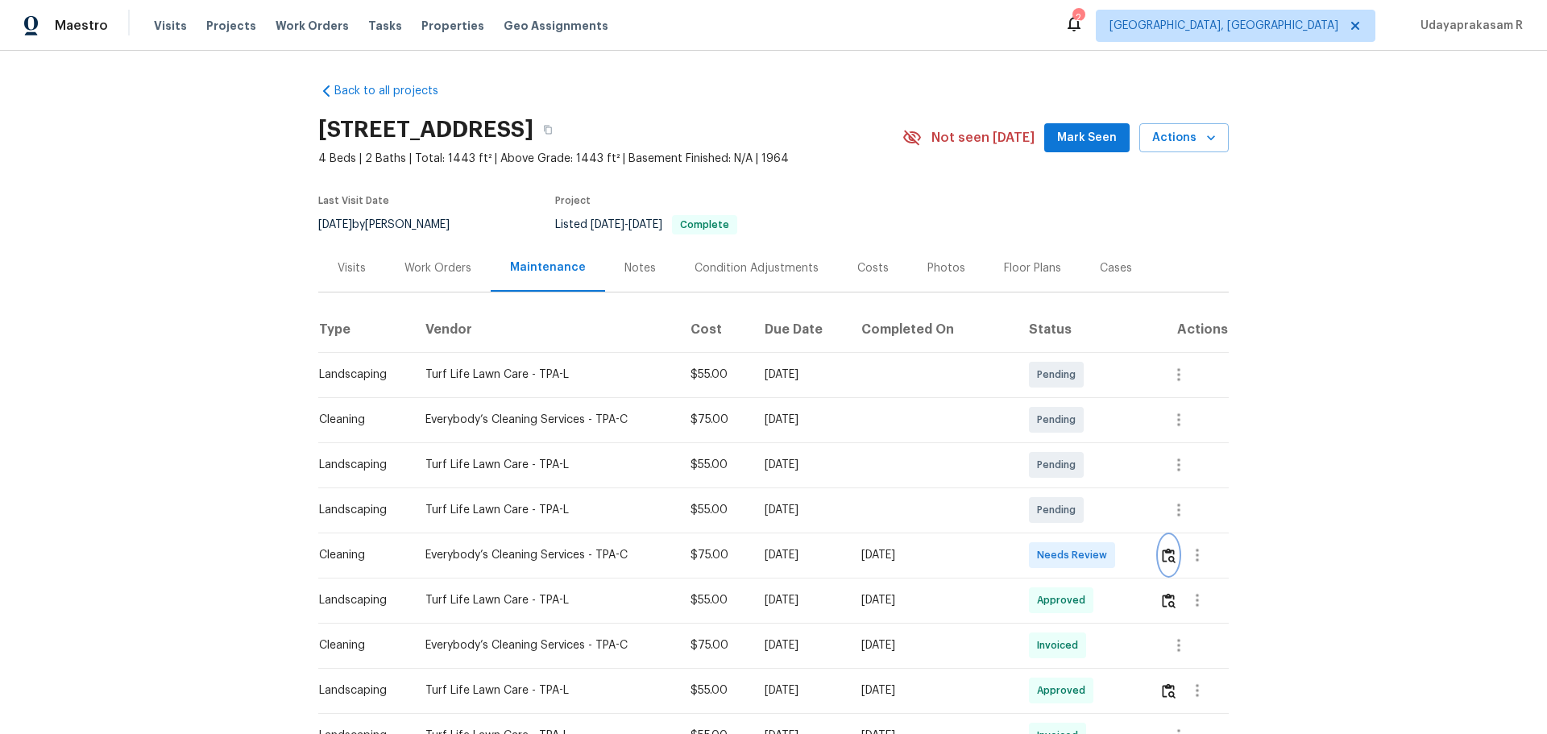
click at [1164, 556] on img "button" at bounding box center [1169, 555] width 14 height 15
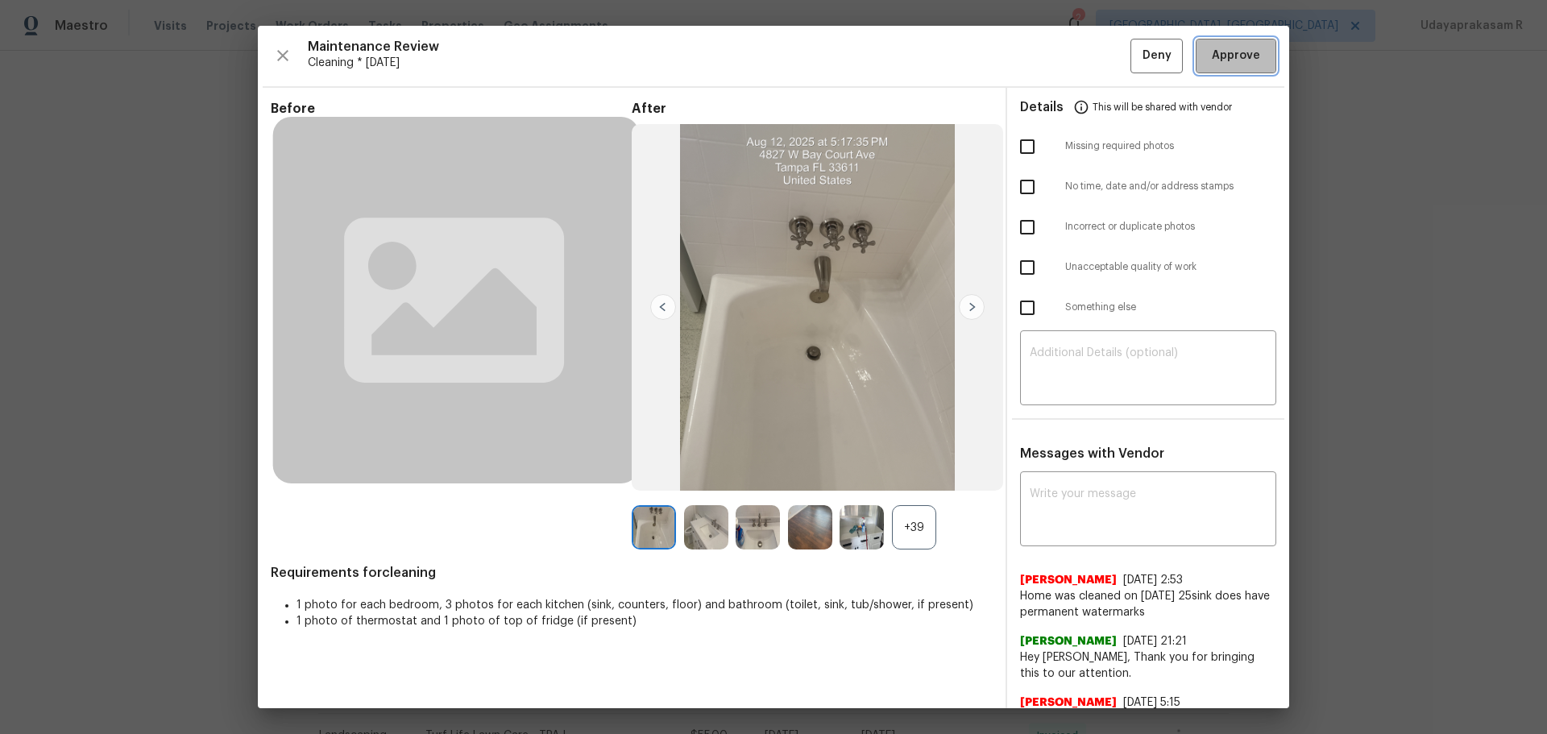
click at [1217, 59] on span "Approve" at bounding box center [1236, 56] width 48 height 20
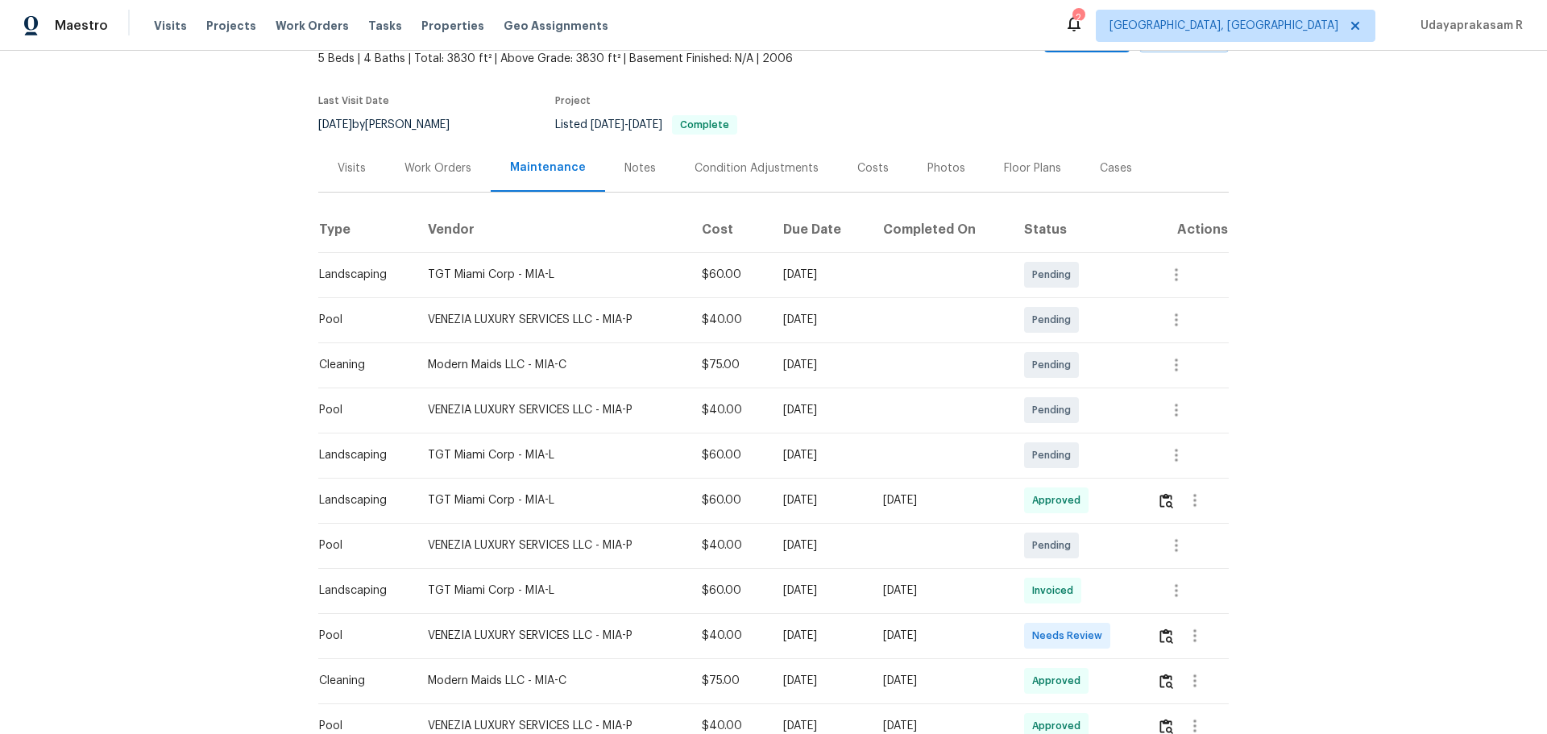
scroll to position [403, 0]
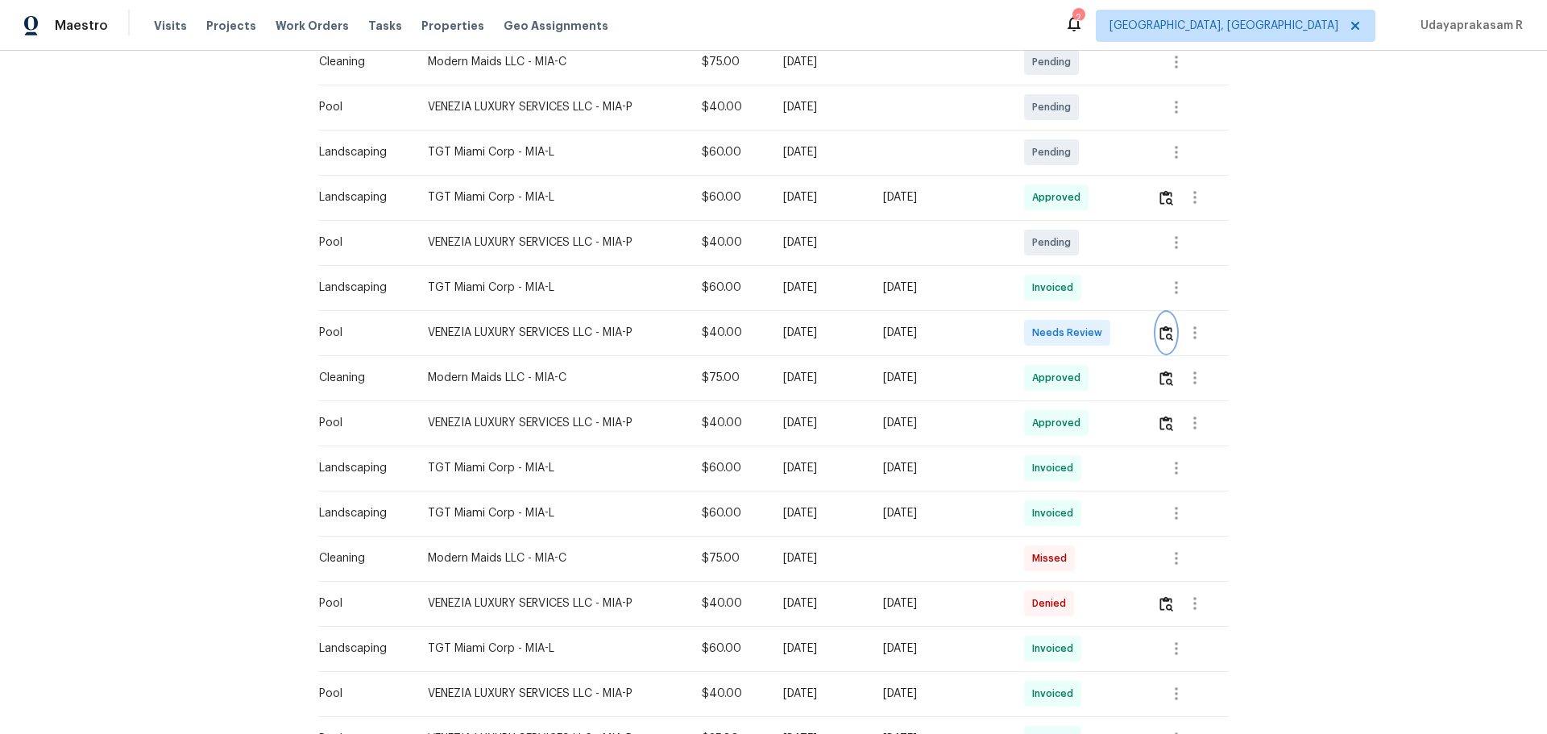
click at [1100, 332] on img "button" at bounding box center [1167, 333] width 14 height 15
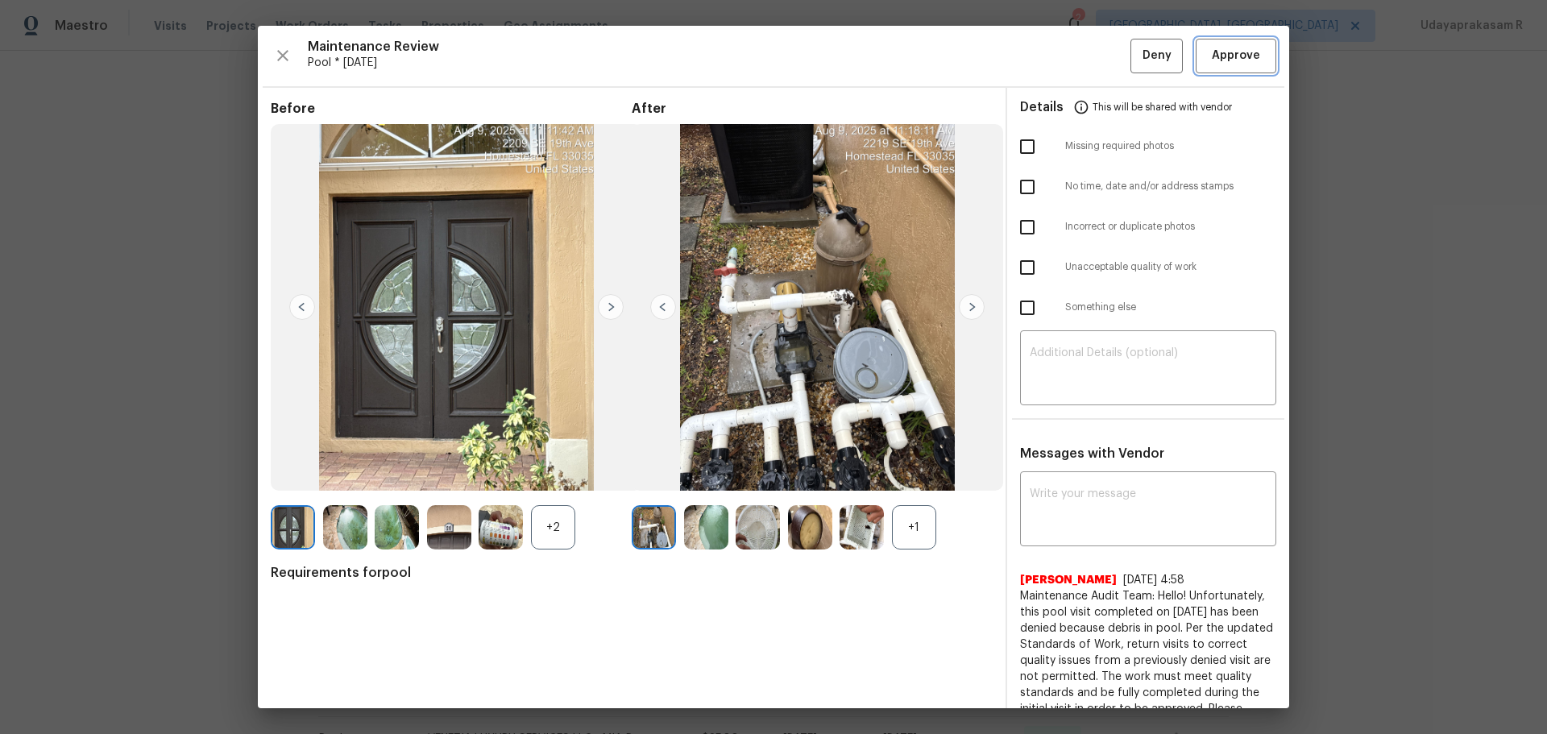
click at [1100, 64] on span "Approve" at bounding box center [1236, 56] width 48 height 20
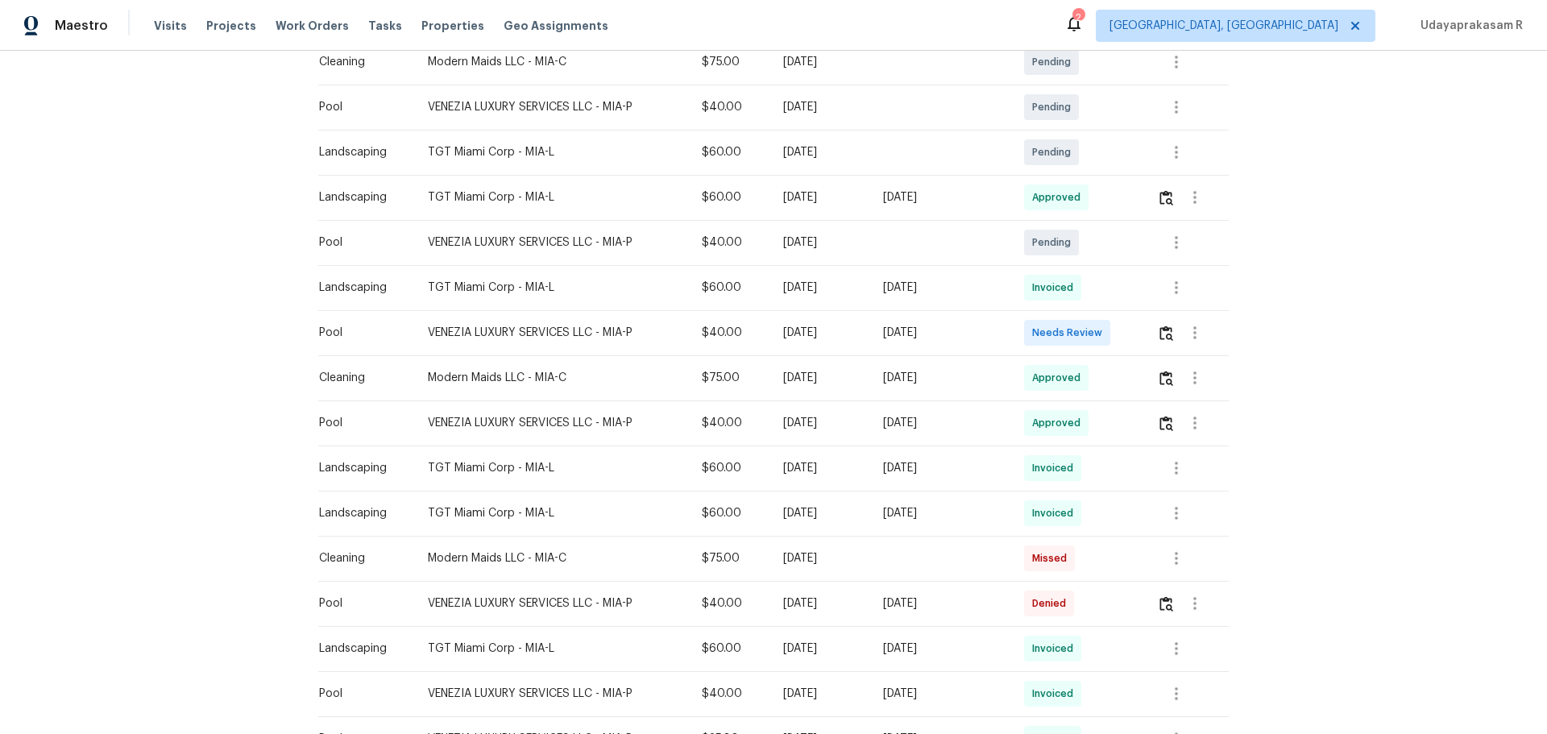
drag, startPoint x: 1284, startPoint y: 289, endPoint x: 1284, endPoint y: 261, distance: 28.2
click at [1100, 273] on div "Back to all projects 2209 SE 19th Ave, Homestead, FL 33035 5 Beds | 4 Baths | T…" at bounding box center [773, 392] width 1547 height 683
click at [1100, 268] on div at bounding box center [1192, 287] width 71 height 39
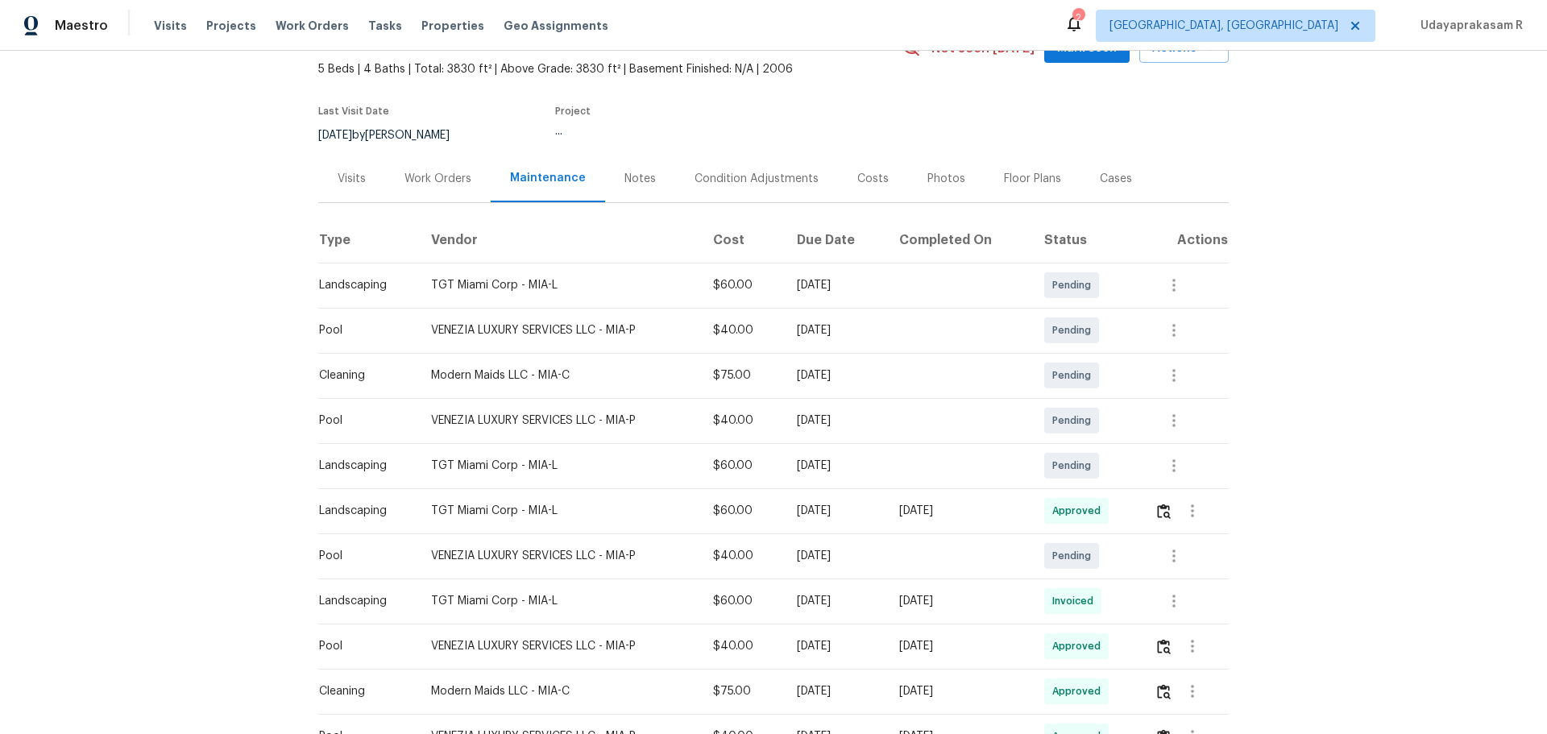
scroll to position [242, 0]
